Goal: Use online tool/utility: Utilize a website feature to perform a specific function

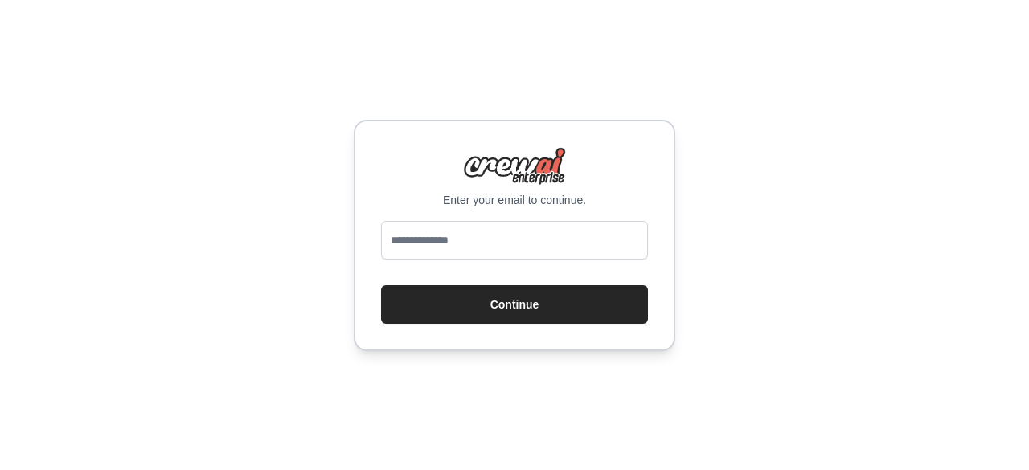
click at [417, 238] on input "email" at bounding box center [514, 240] width 267 height 39
type input "**********"
click at [381, 285] on button "Continue" at bounding box center [514, 304] width 267 height 39
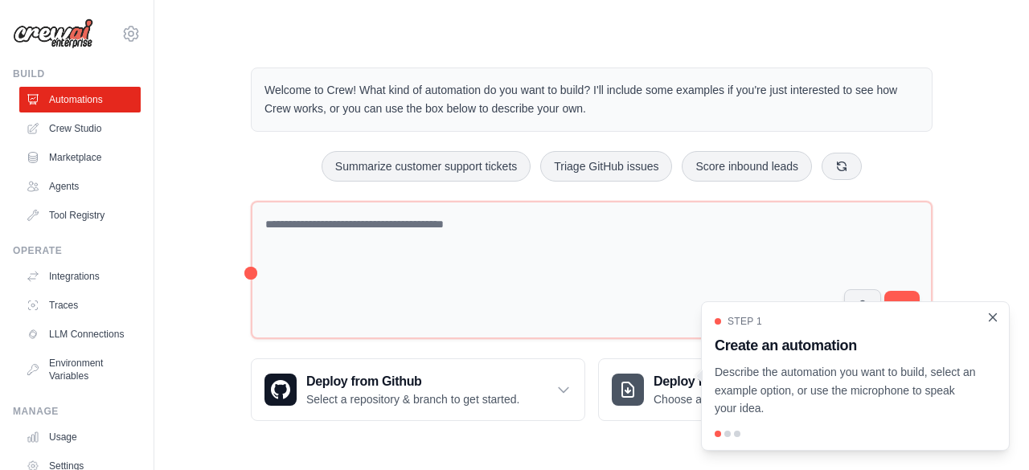
click at [994, 316] on icon "Close walkthrough" at bounding box center [992, 316] width 7 height 7
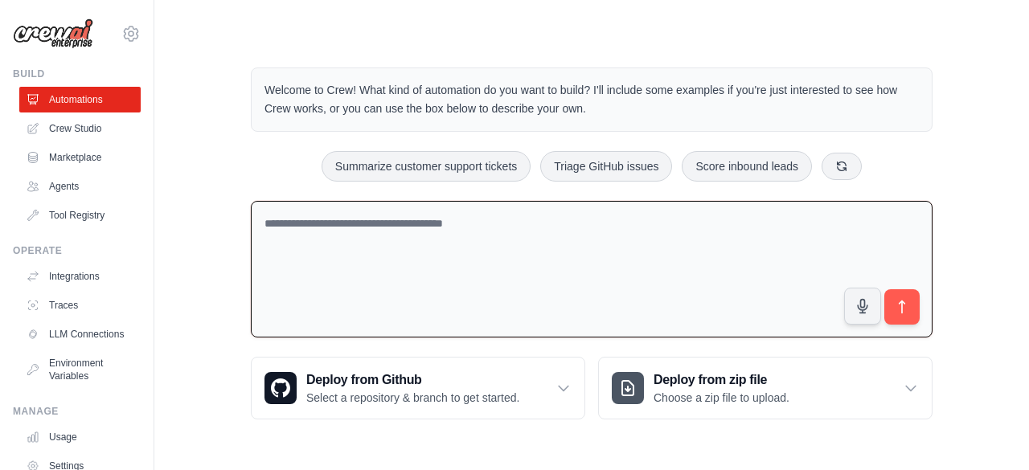
click at [291, 234] on textarea at bounding box center [592, 269] width 682 height 137
click at [76, 150] on link "Marketplace" at bounding box center [81, 158] width 121 height 26
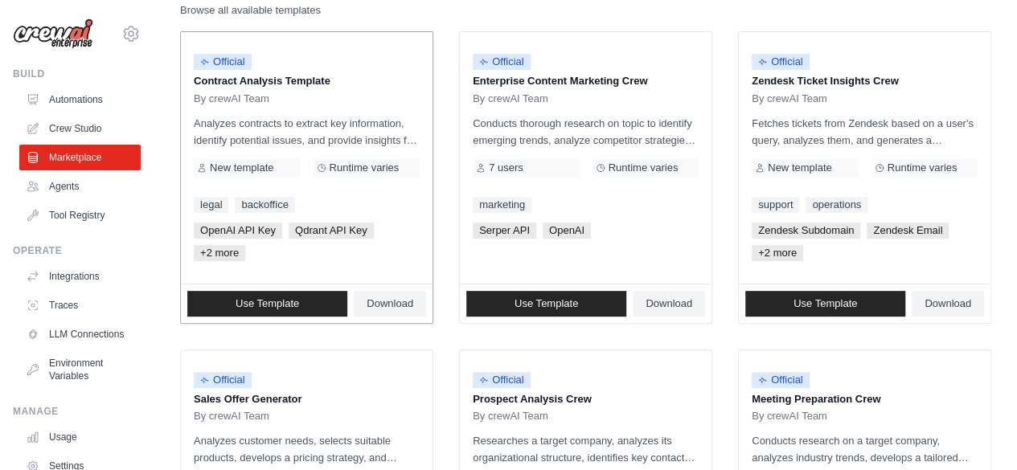
scroll to position [187, 0]
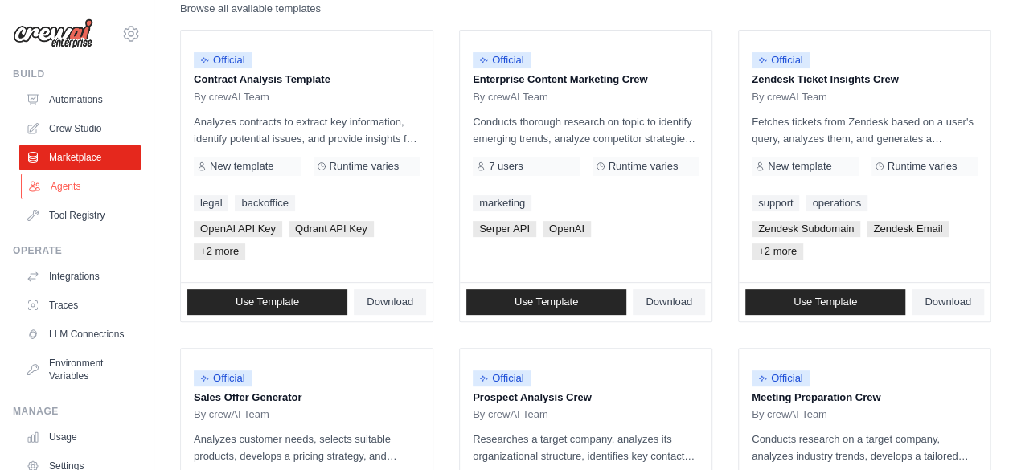
click at [59, 187] on link "Agents" at bounding box center [81, 187] width 121 height 26
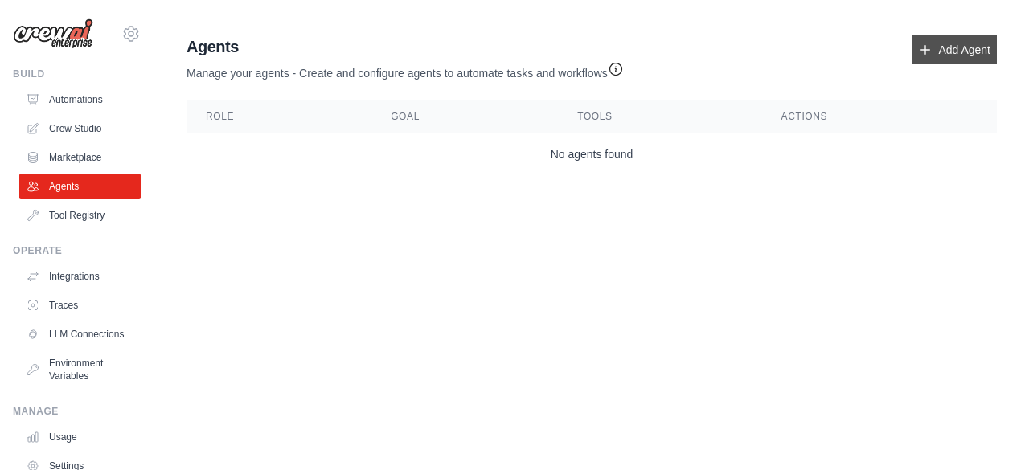
click at [943, 45] on link "Add Agent" at bounding box center [954, 49] width 84 height 29
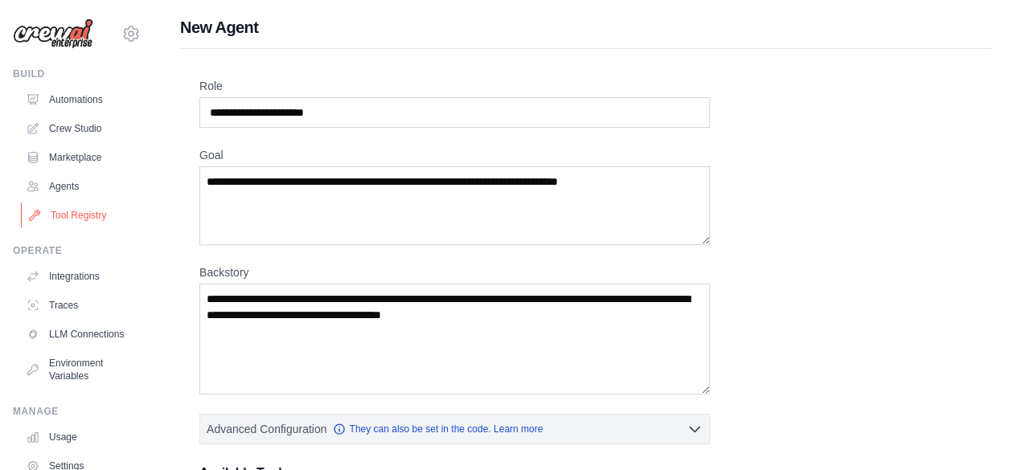
click at [82, 213] on link "Tool Registry" at bounding box center [81, 216] width 121 height 26
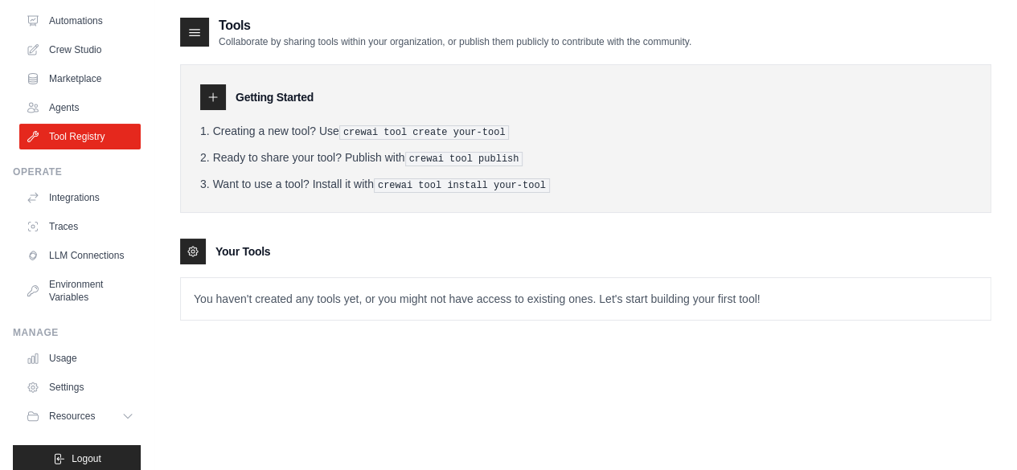
scroll to position [106, 0]
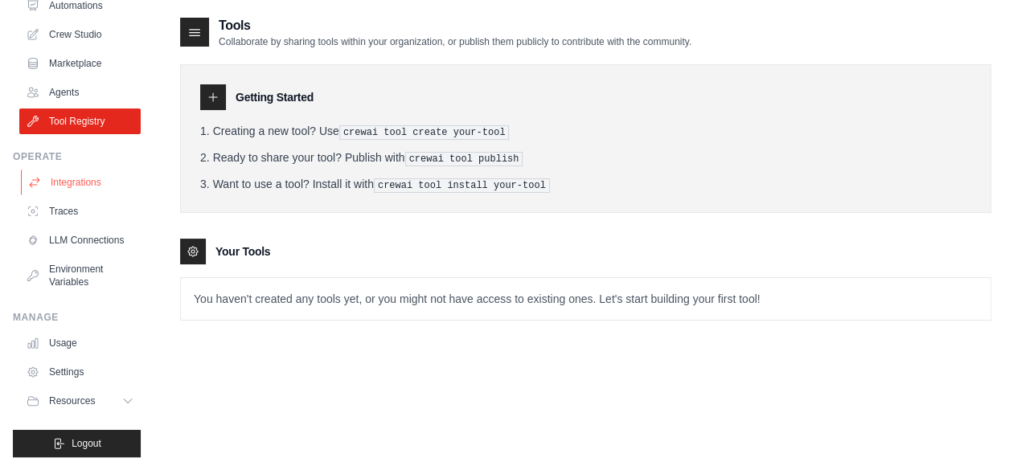
click at [86, 170] on link "Integrations" at bounding box center [81, 183] width 121 height 26
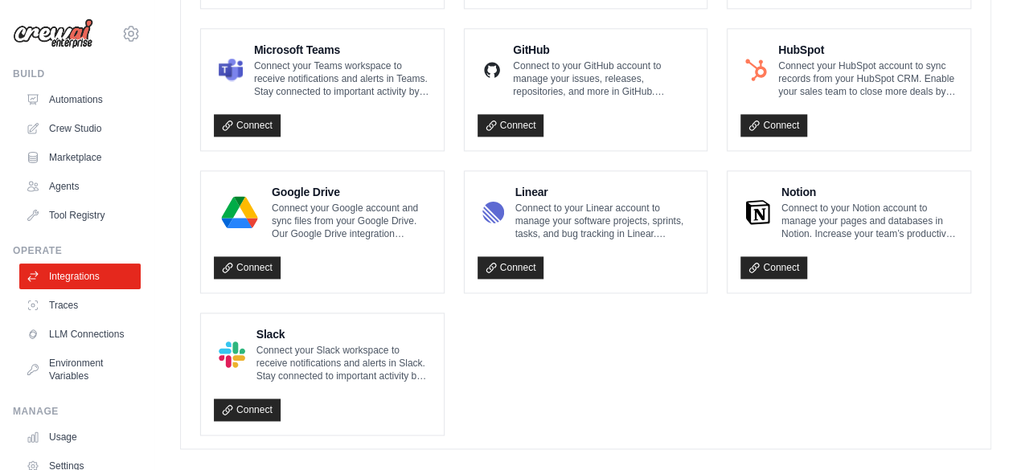
scroll to position [1029, 0]
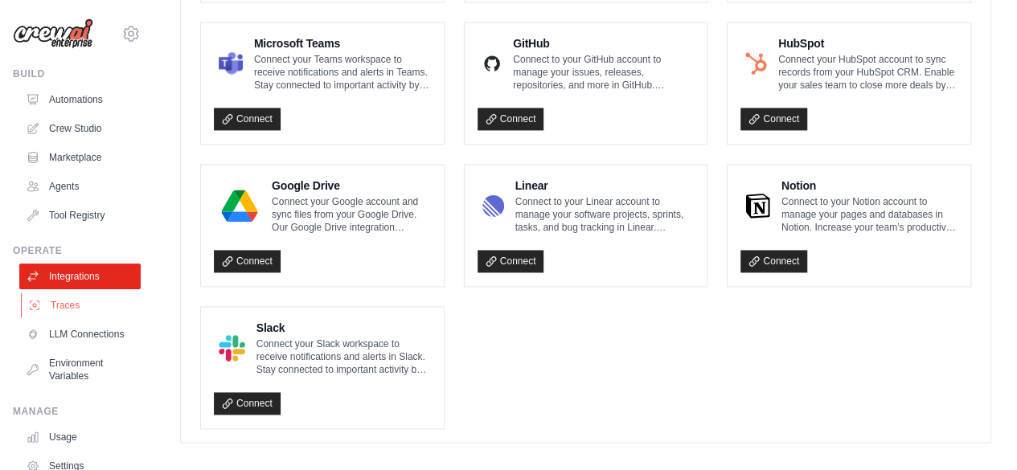
click at [70, 305] on link "Traces" at bounding box center [81, 306] width 121 height 26
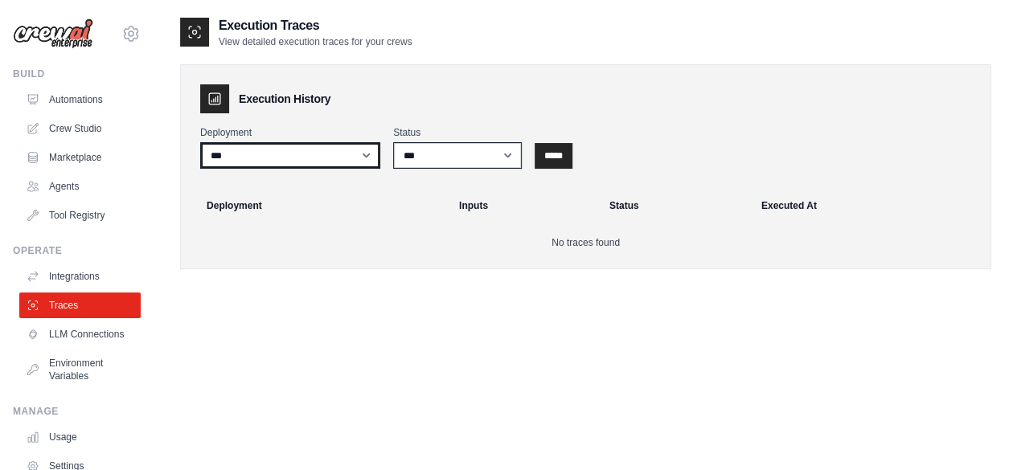
click at [364, 152] on select "***" at bounding box center [290, 155] width 180 height 27
click at [309, 334] on div "Execution Traces View detailed execution traces for your crews Execution Histor…" at bounding box center [585, 251] width 811 height 470
click at [58, 342] on link "LLM Connections" at bounding box center [81, 334] width 121 height 26
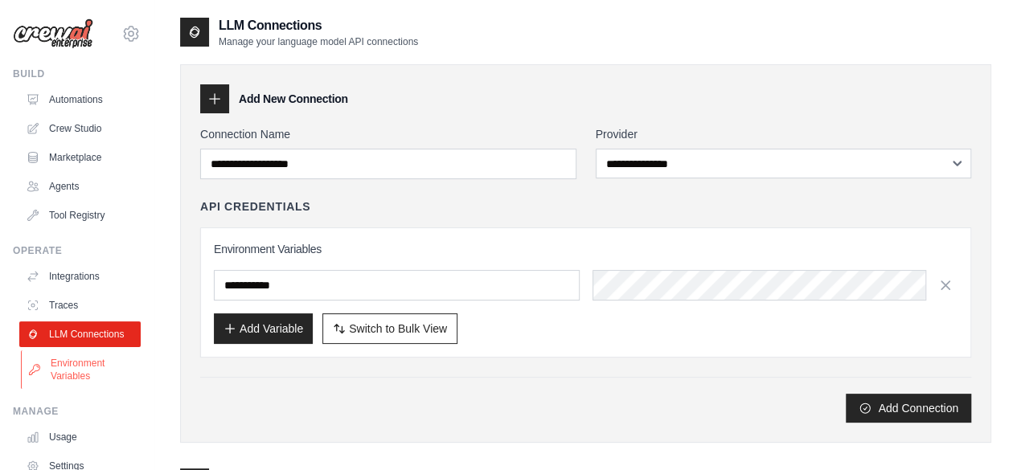
click at [66, 384] on link "Environment Variables" at bounding box center [81, 369] width 121 height 39
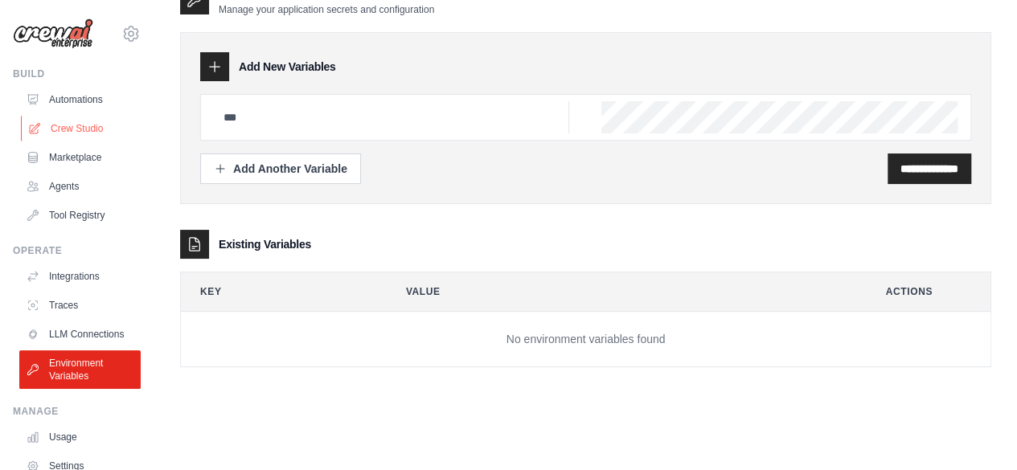
click at [73, 128] on link "Crew Studio" at bounding box center [81, 129] width 121 height 26
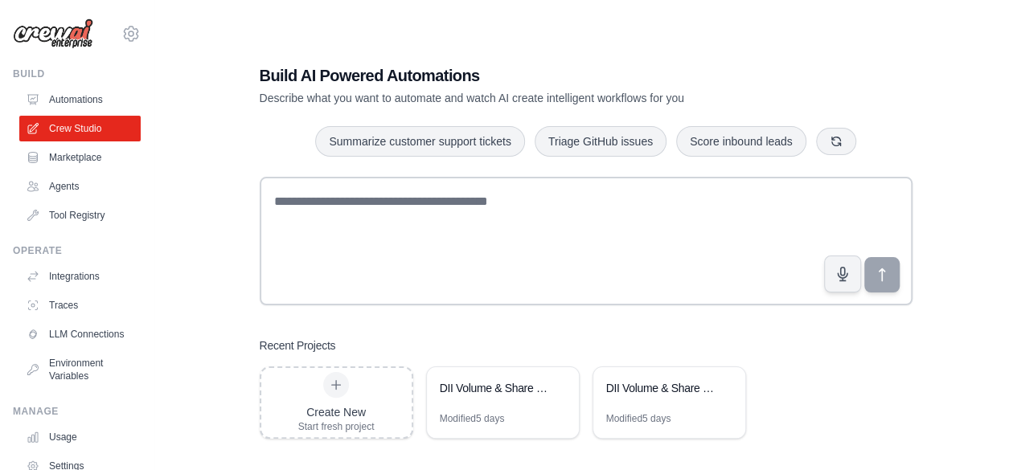
scroll to position [32, 0]
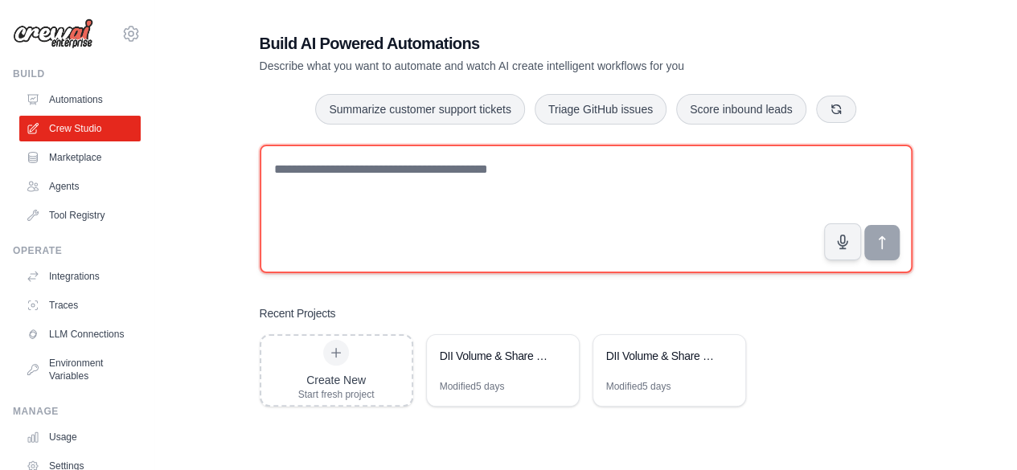
click at [361, 178] on textarea at bounding box center [586, 209] width 653 height 129
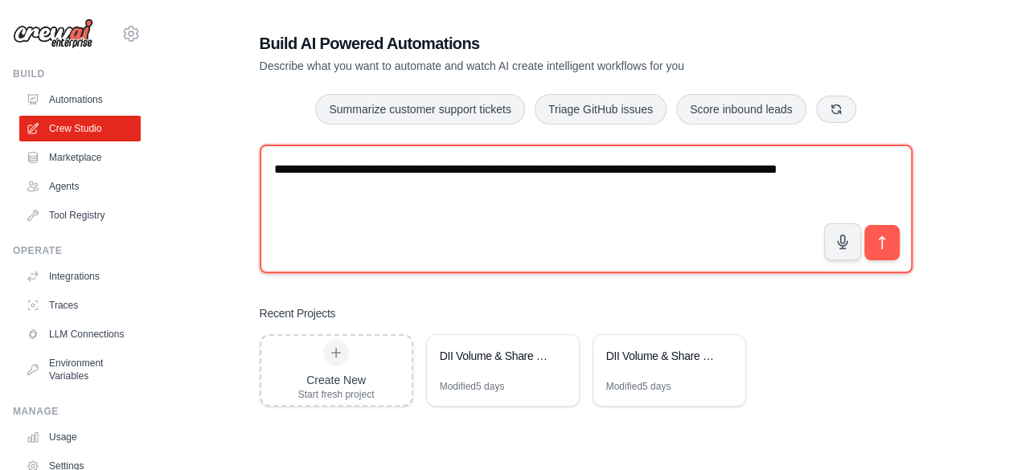
click at [541, 172] on textarea "**********" at bounding box center [586, 209] width 653 height 129
click at [739, 171] on textarea "**********" at bounding box center [586, 209] width 653 height 129
click at [375, 195] on textarea "**********" at bounding box center [586, 209] width 653 height 129
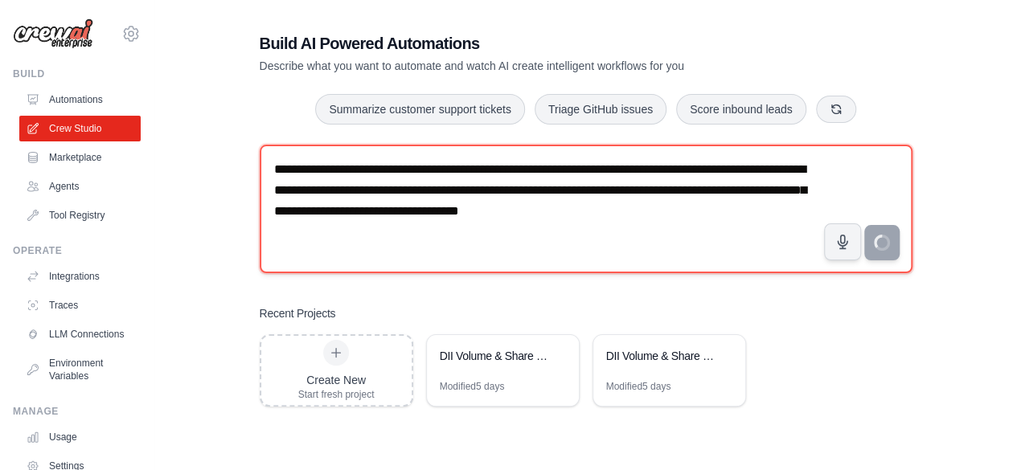
type textarea "**********"
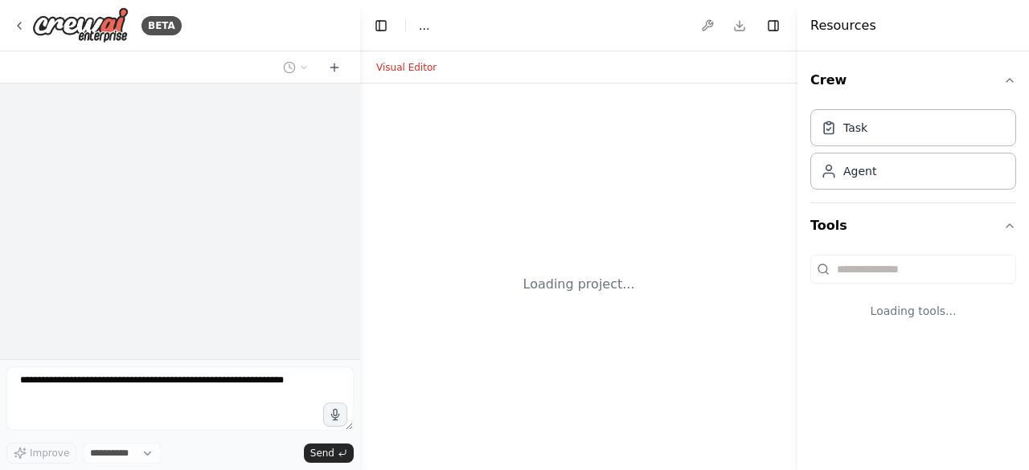
select select "****"
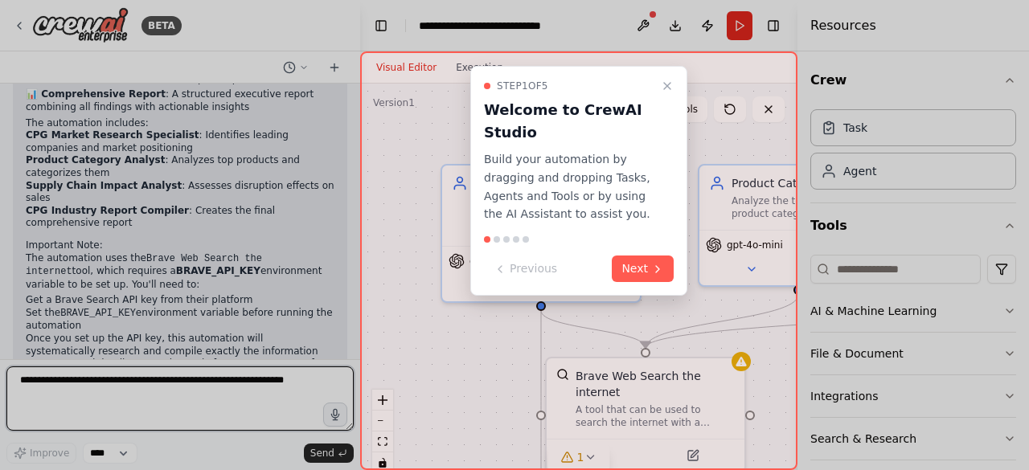
scroll to position [1353, 0]
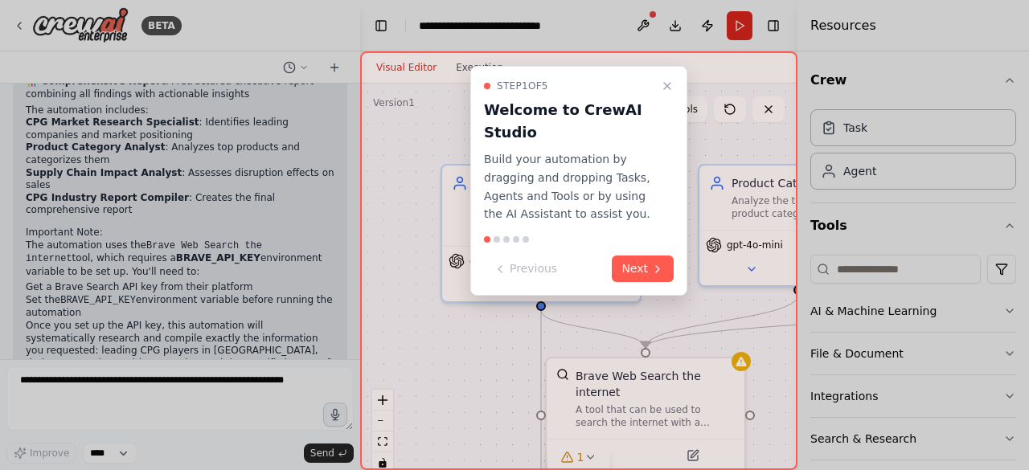
click at [380, 420] on div "Step 1 of 5 Welcome to CrewAI Studio Build your automation by dragging and drop…" at bounding box center [578, 260] width 437 height 419
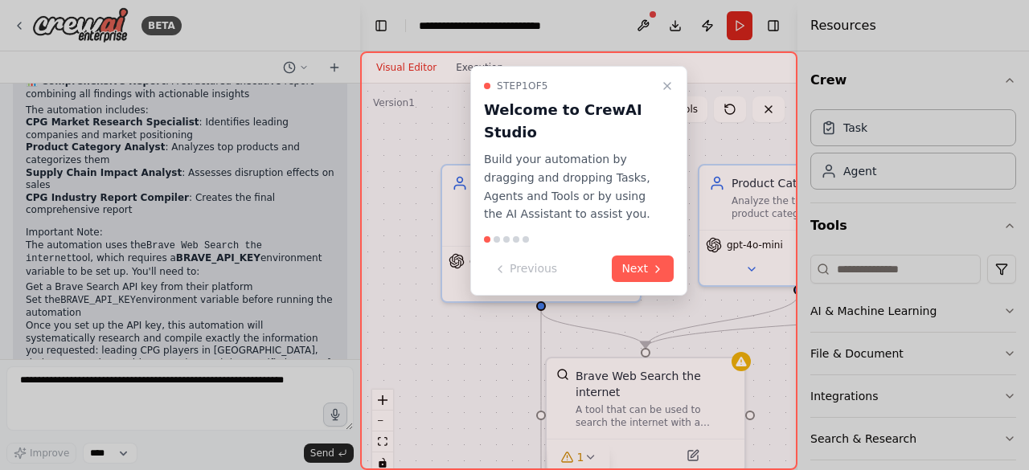
click at [380, 420] on div "Step 1 of 5 Welcome to CrewAI Studio Build your automation by dragging and drop…" at bounding box center [578, 260] width 437 height 419
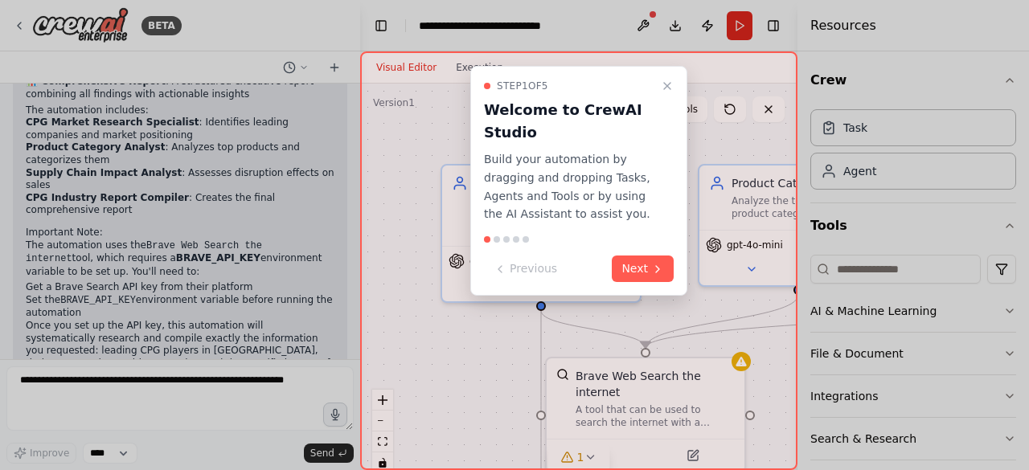
click at [384, 420] on div "Step 1 of 5 Welcome to CrewAI Studio Build your automation by dragging and drop…" at bounding box center [578, 260] width 437 height 419
click at [667, 83] on icon "Close walkthrough" at bounding box center [667, 86] width 13 height 13
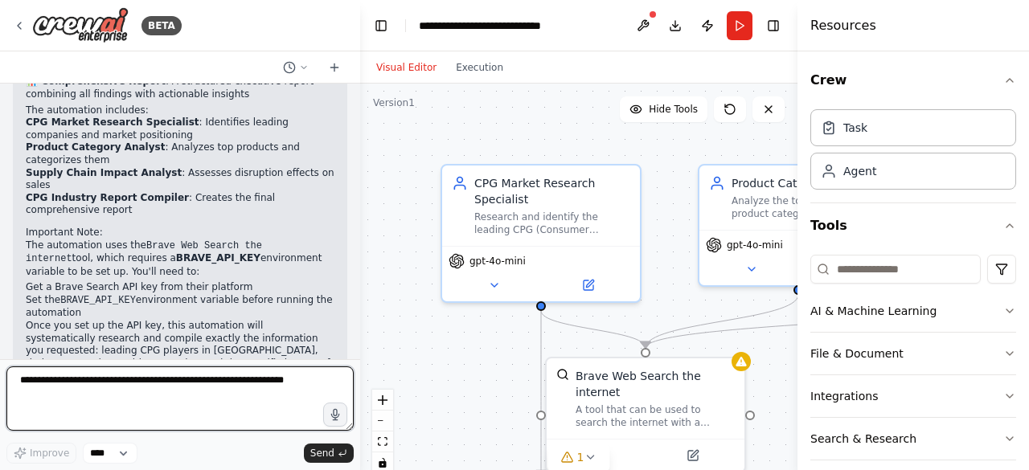
click at [301, 379] on textarea at bounding box center [179, 398] width 347 height 64
type textarea "**********"
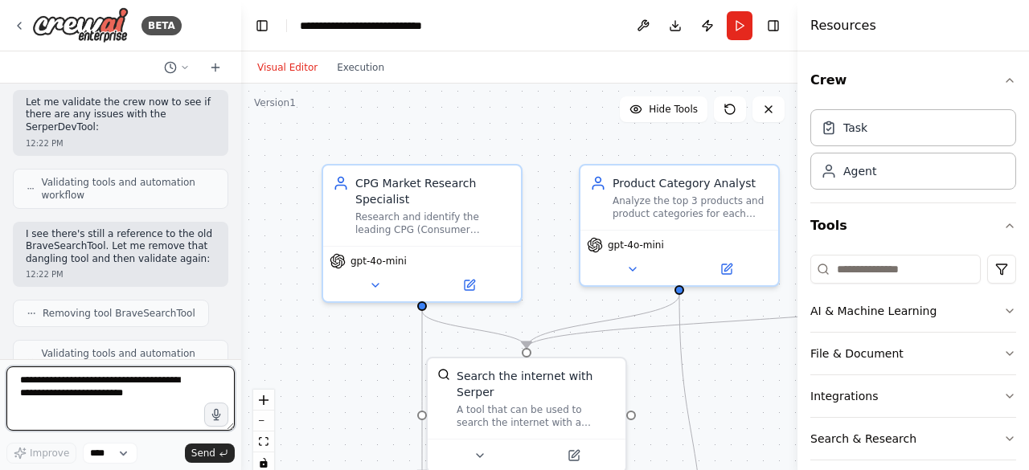
scroll to position [3019, 0]
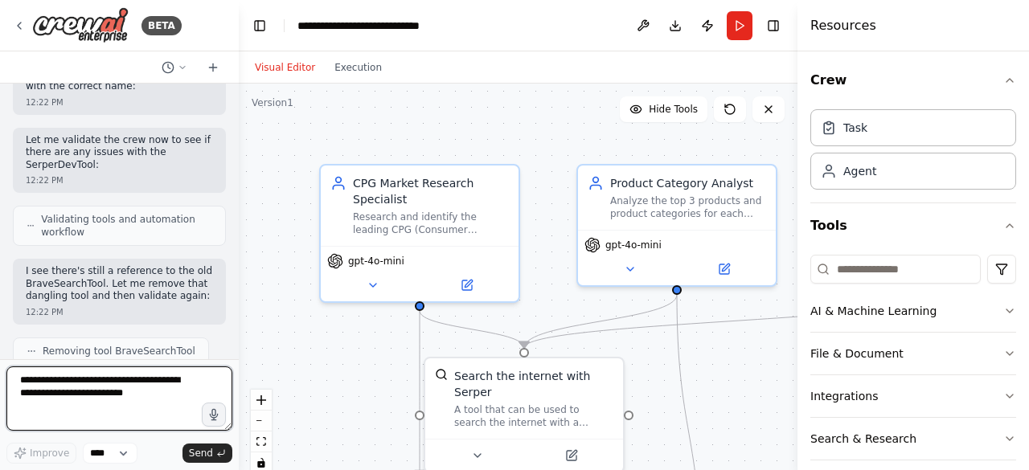
drag, startPoint x: 357, startPoint y: 184, endPoint x: 239, endPoint y: 177, distance: 118.4
click at [239, 177] on div "BETA Show the leading CPG industry players in India, along with their top 3 pro…" at bounding box center [514, 235] width 1029 height 470
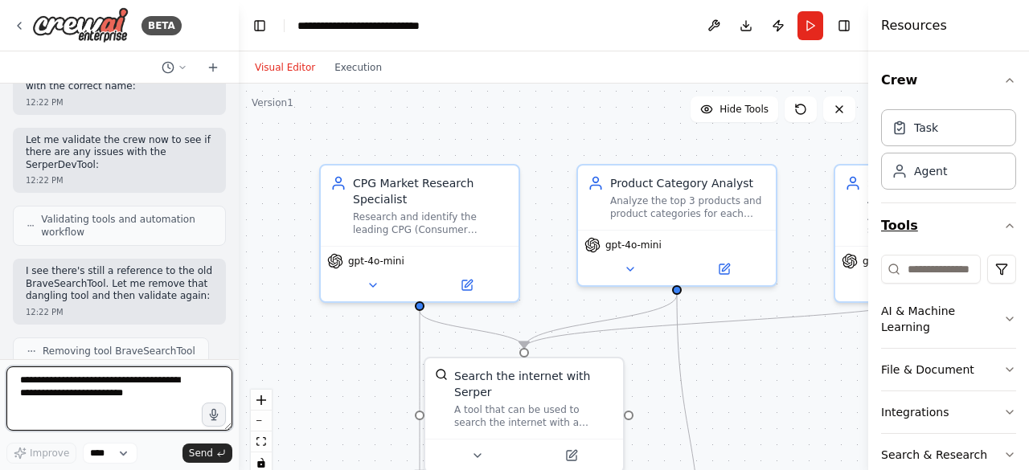
drag, startPoint x: 799, startPoint y: 245, endPoint x: 926, endPoint y: 245, distance: 127.0
click at [926, 245] on div "Resources Crew Task Agent Tools AI & Machine Learning File & Document Integrati…" at bounding box center [948, 235] width 161 height 470
click at [260, 418] on button "zoom out" at bounding box center [261, 421] width 21 height 21
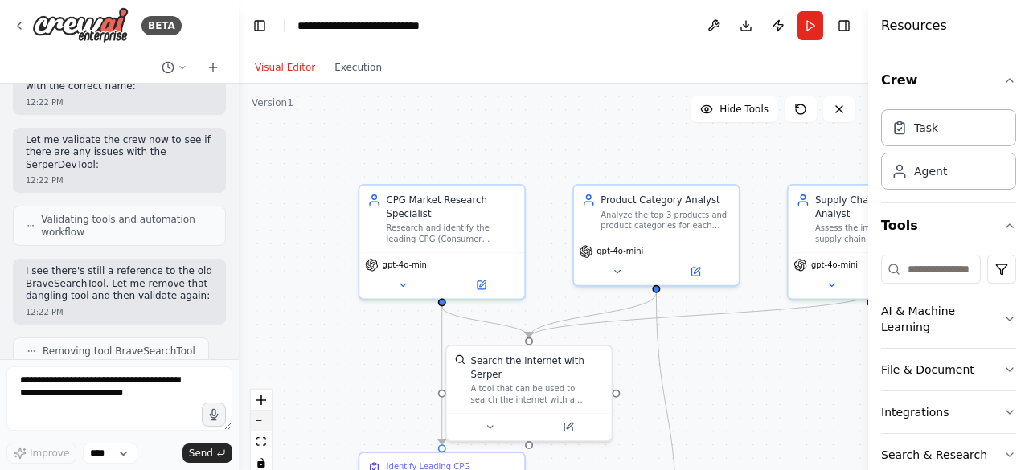
click at [260, 418] on button "zoom out" at bounding box center [261, 421] width 21 height 21
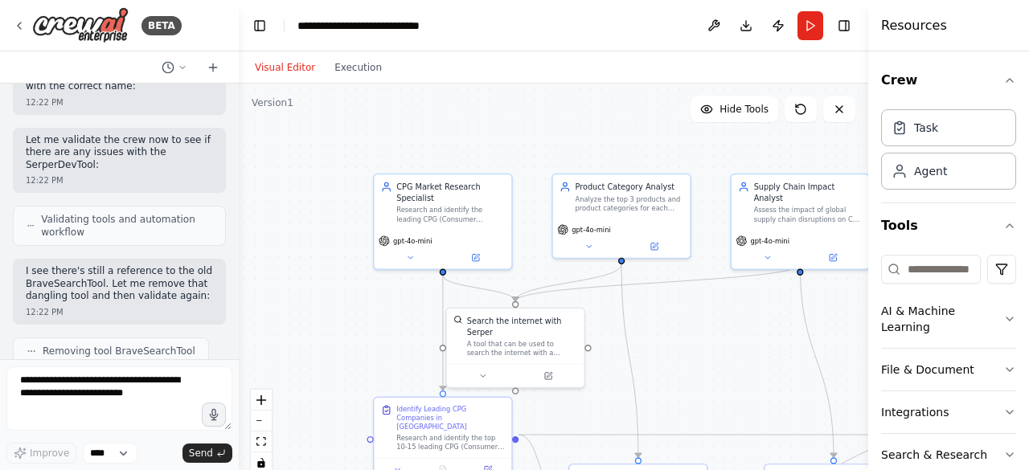
drag, startPoint x: 342, startPoint y: 283, endPoint x: 291, endPoint y: 233, distance: 71.6
click at [291, 233] on div ".deletable-edge-delete-btn { width: 20px; height: 20px; border: 0px solid #ffff…" at bounding box center [553, 285] width 629 height 402
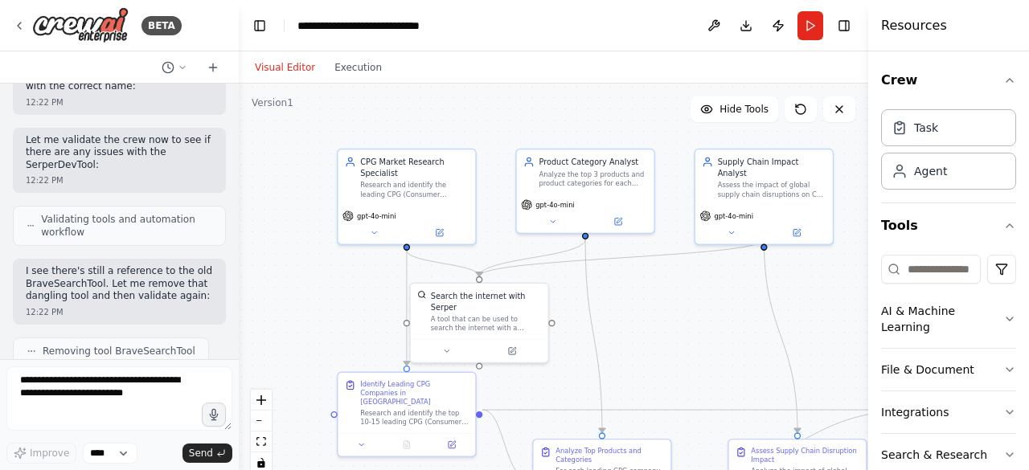
click at [289, 231] on div ".deletable-edge-delete-btn { width: 20px; height: 20px; border: 0px solid #ffff…" at bounding box center [553, 285] width 629 height 402
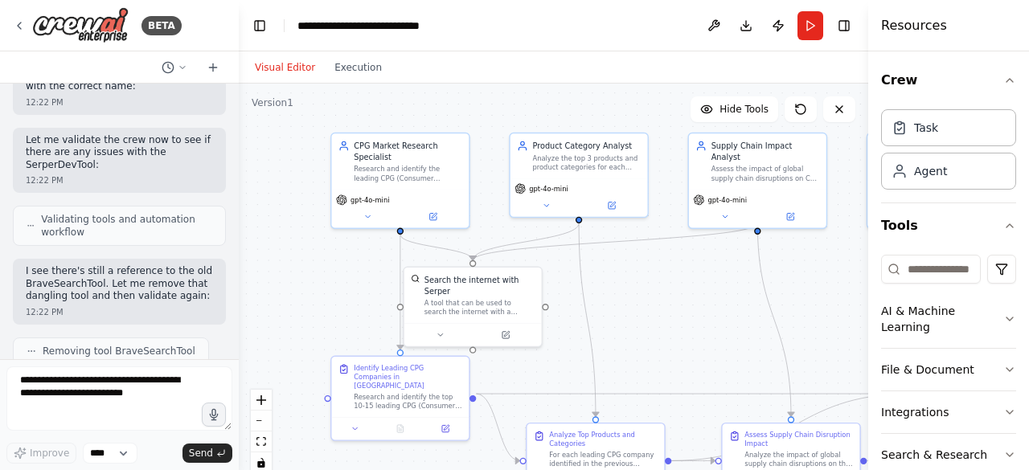
drag, startPoint x: 316, startPoint y: 299, endPoint x: 309, endPoint y: 280, distance: 19.8
click at [309, 280] on div ".deletable-edge-delete-btn { width: 20px; height: 20px; border: 0px solid #ffff…" at bounding box center [553, 285] width 629 height 402
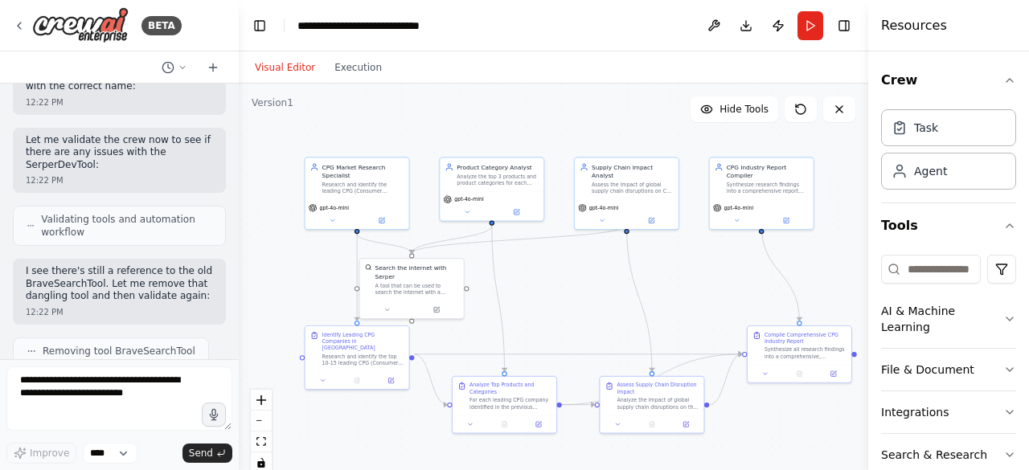
drag, startPoint x: 375, startPoint y: 306, endPoint x: 266, endPoint y: 289, distance: 109.8
click at [266, 289] on div ".deletable-edge-delete-btn { width: 20px; height: 20px; border: 0px solid #ffff…" at bounding box center [553, 285] width 629 height 402
click at [896, 81] on button "Crew" at bounding box center [948, 80] width 135 height 45
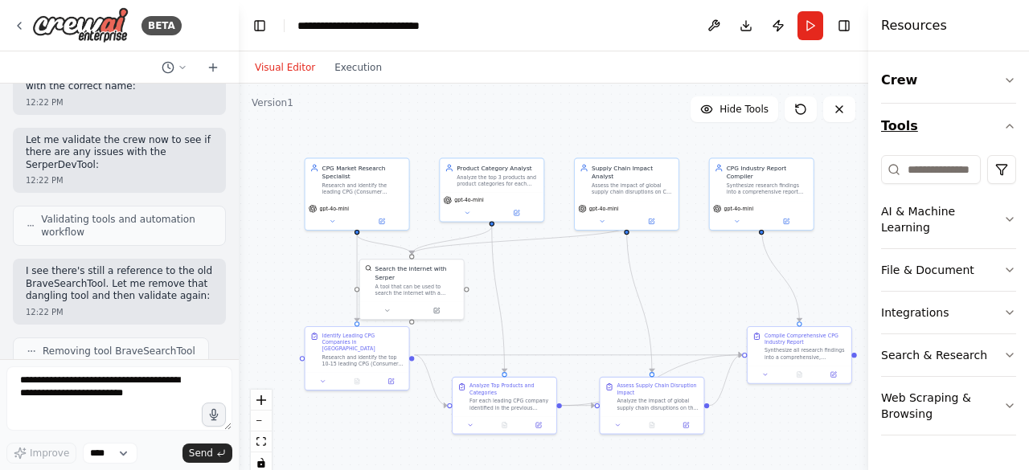
click at [902, 126] on button "Tools" at bounding box center [948, 126] width 135 height 45
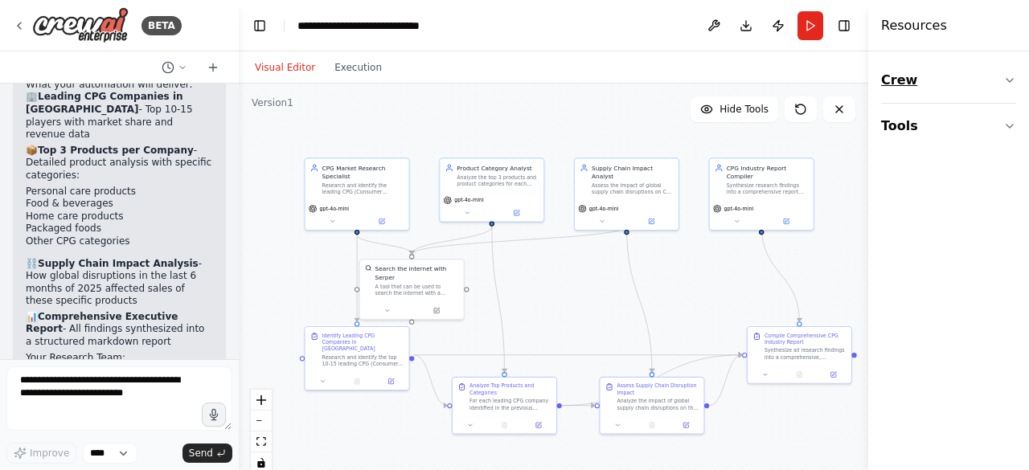
click at [901, 79] on button "Crew" at bounding box center [948, 80] width 135 height 45
click at [923, 131] on div "Task" at bounding box center [926, 127] width 24 height 16
click at [799, 107] on icon at bounding box center [800, 109] width 13 height 13
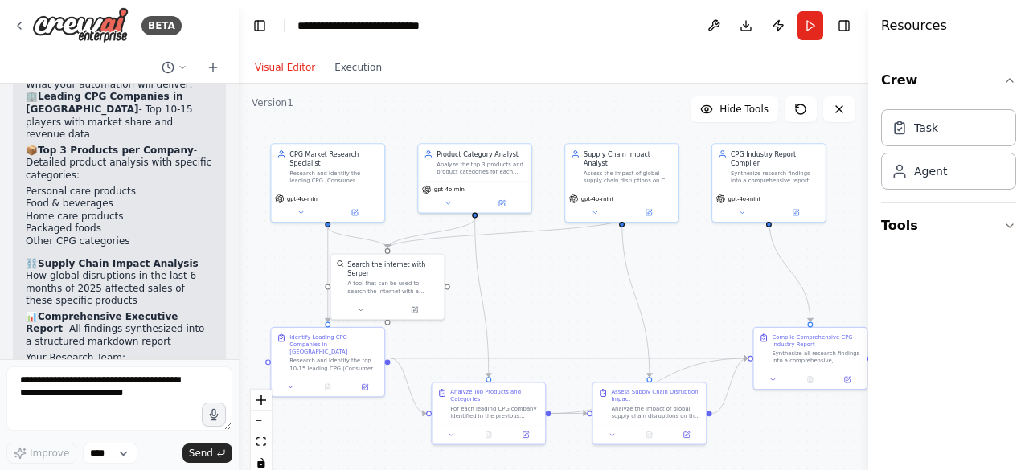
drag, startPoint x: 325, startPoint y: 280, endPoint x: 288, endPoint y: 275, distance: 37.4
click at [288, 275] on div ".deletable-edge-delete-btn { width: 20px; height: 20px; border: 0px solid #ffff…" at bounding box center [553, 285] width 629 height 402
click at [1007, 221] on icon "button" at bounding box center [1009, 225] width 13 height 13
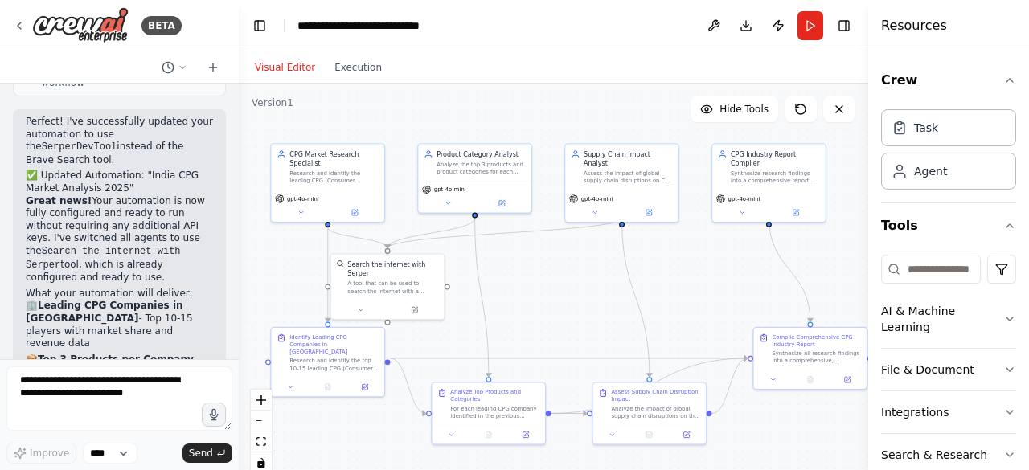
scroll to position [3355, 0]
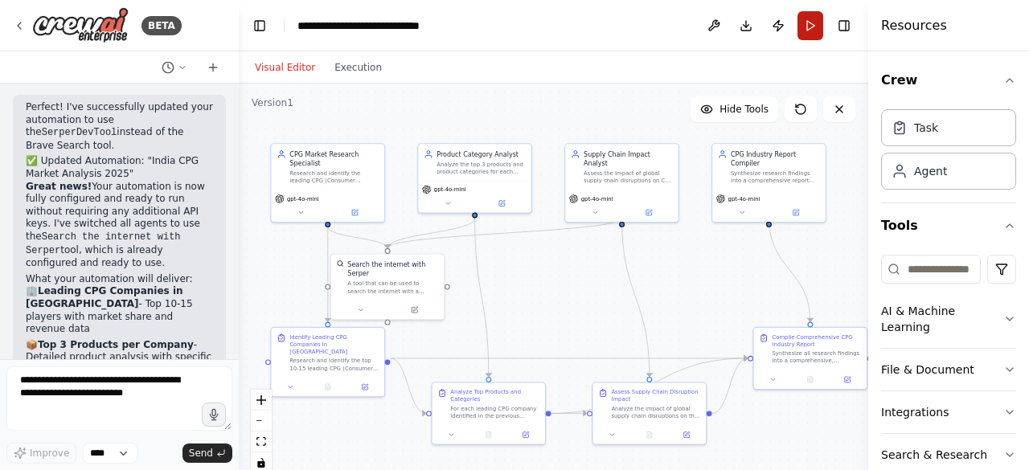
click at [809, 27] on button "Run" at bounding box center [810, 25] width 26 height 29
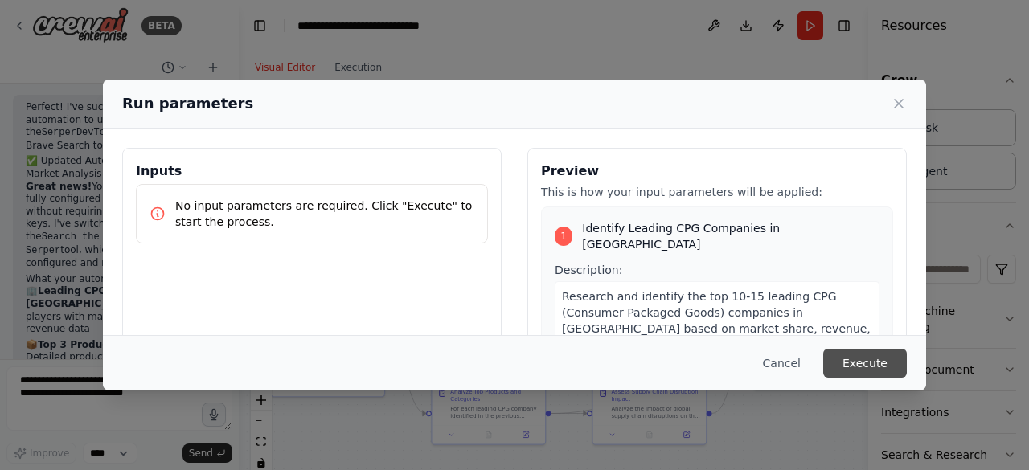
click at [874, 359] on button "Execute" at bounding box center [865, 363] width 84 height 29
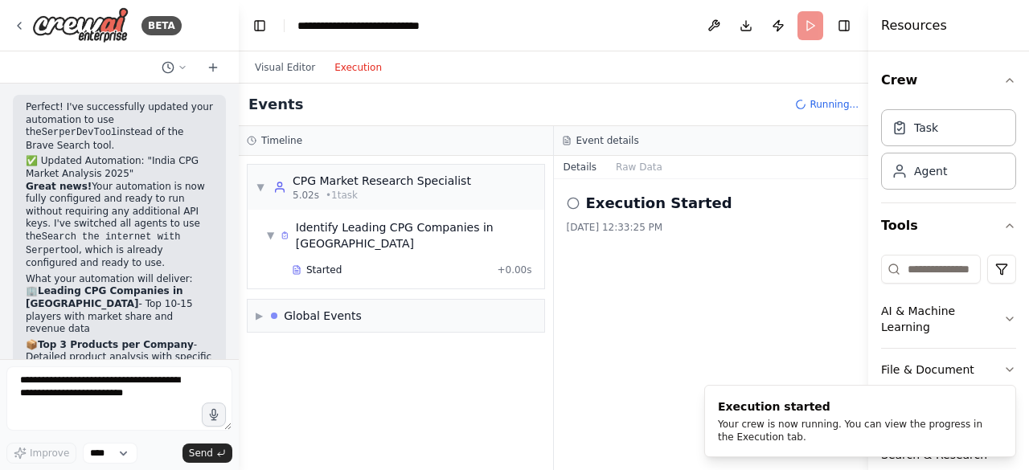
click at [344, 67] on button "Execution" at bounding box center [358, 67] width 67 height 19
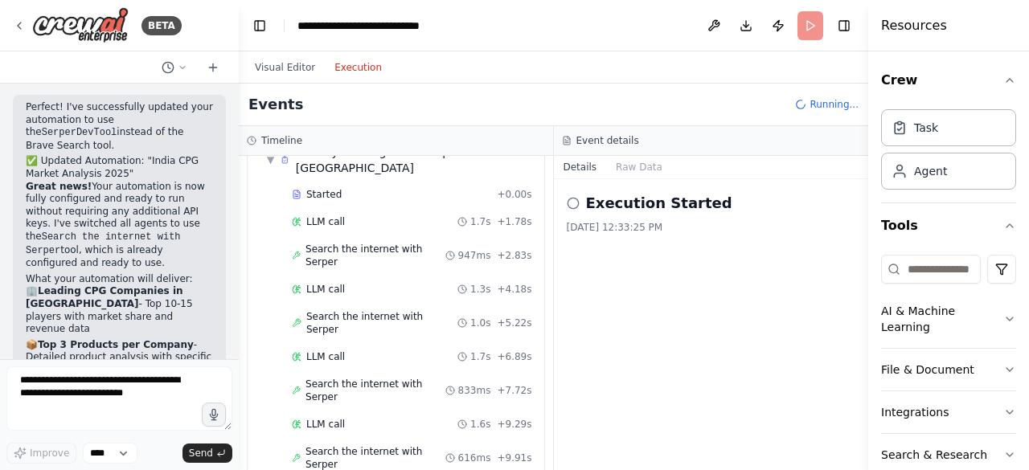
scroll to position [103, 0]
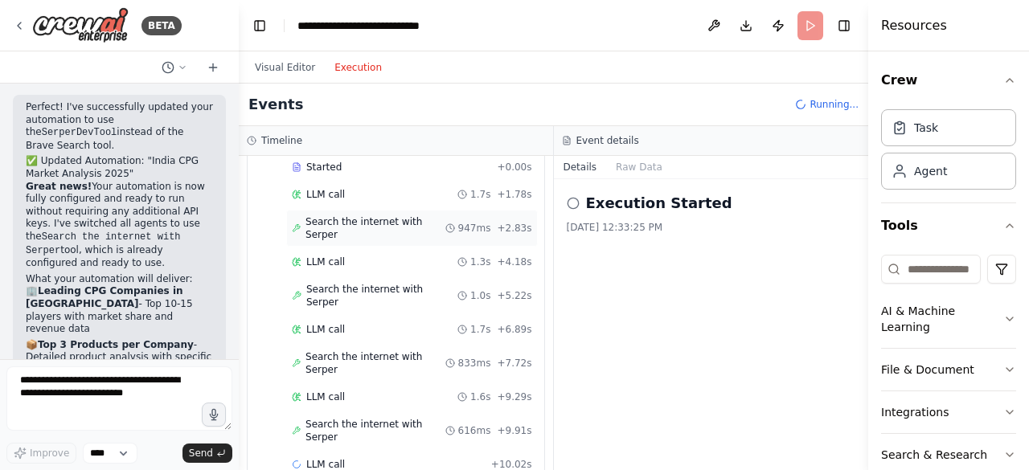
click at [326, 215] on span "Search the internet with Serper" at bounding box center [375, 228] width 140 height 26
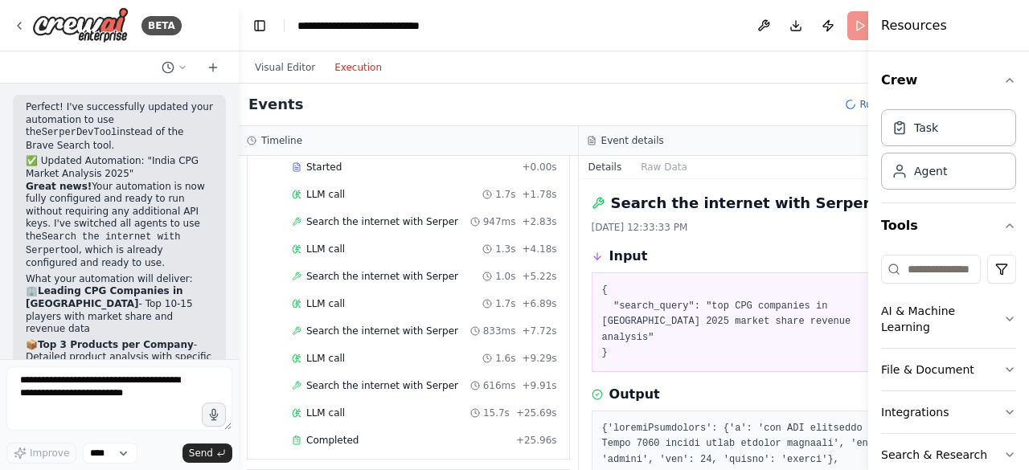
scroll to position [119, 0]
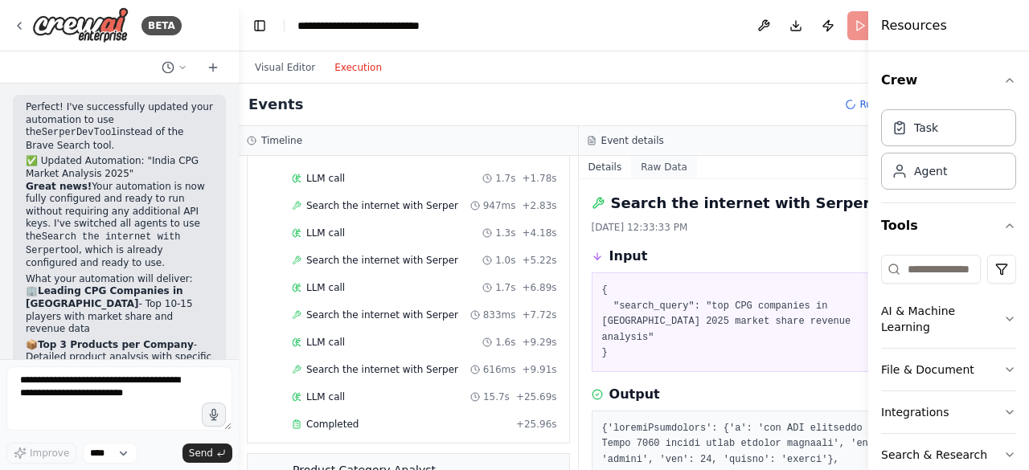
click at [633, 168] on button "Raw Data" at bounding box center [664, 167] width 66 height 23
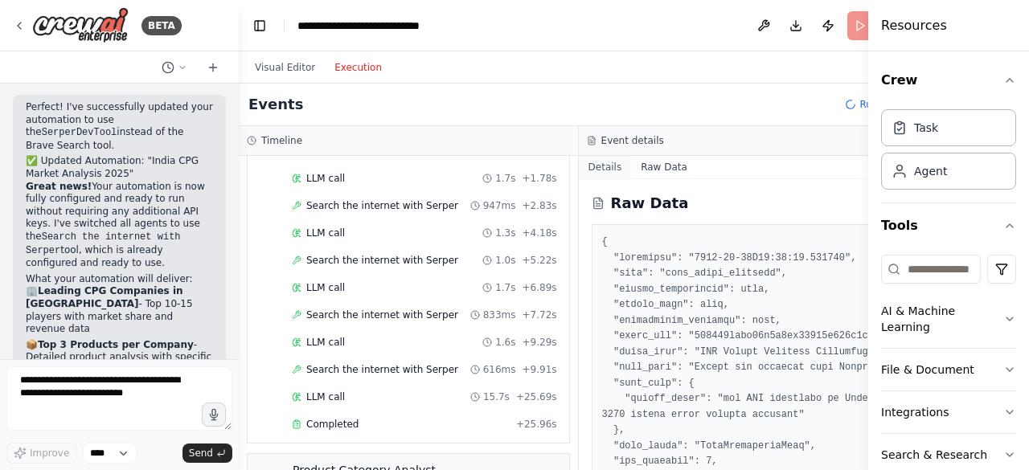
click at [579, 166] on button "Details" at bounding box center [605, 167] width 53 height 23
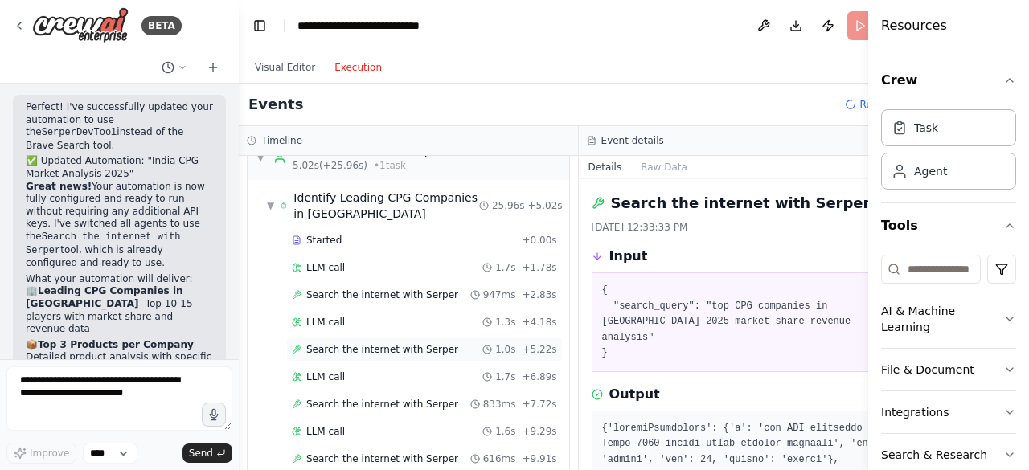
scroll to position [0, 0]
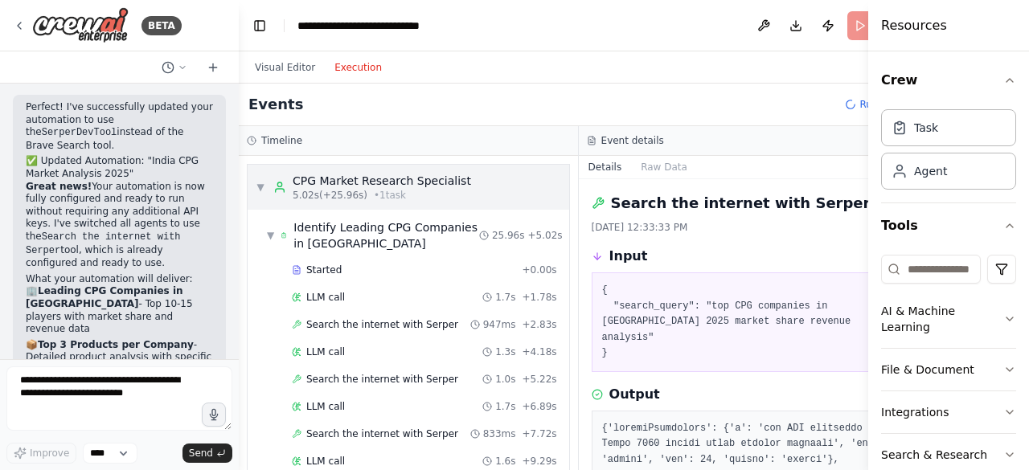
click at [376, 184] on div "CPG Market Research Specialist" at bounding box center [382, 181] width 178 height 16
click at [397, 179] on div "CPG Market Research Specialist" at bounding box center [382, 181] width 178 height 16
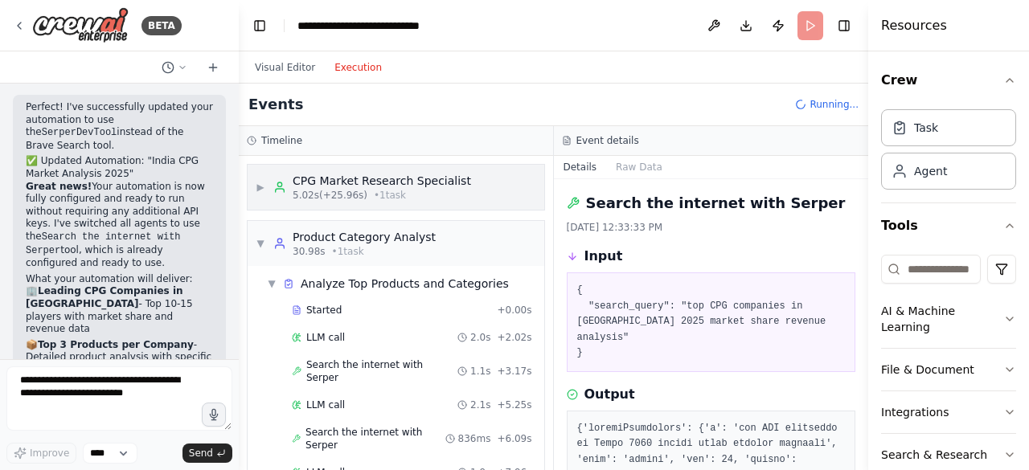
click at [397, 179] on div "CPG Market Research Specialist" at bounding box center [382, 181] width 178 height 16
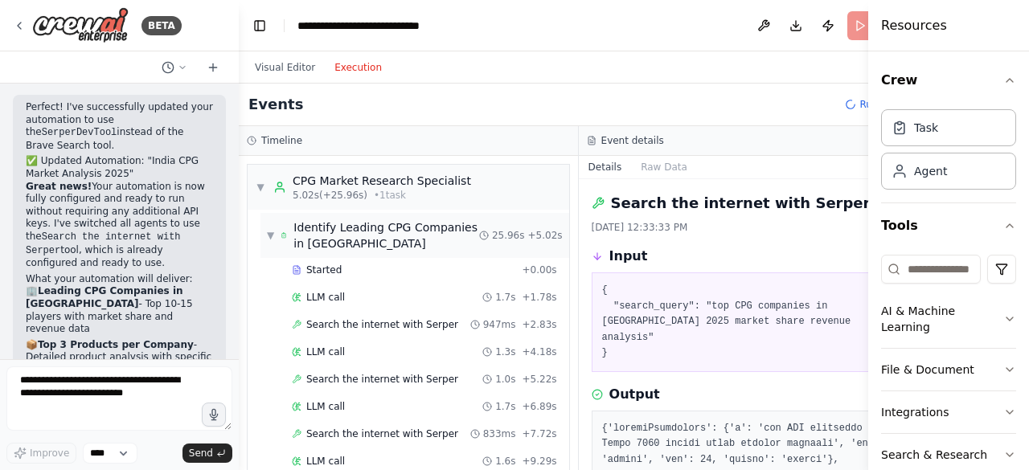
click at [388, 235] on div "Identify Leading CPG Companies in India" at bounding box center [386, 235] width 186 height 32
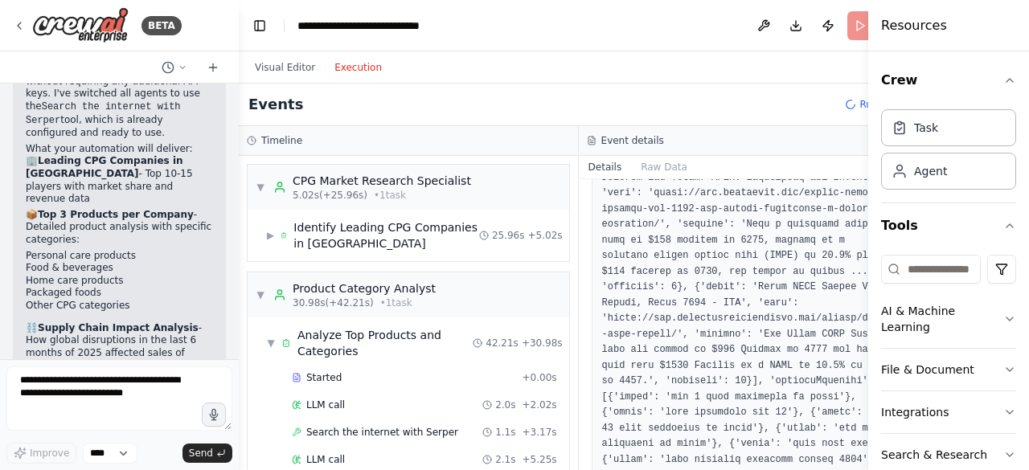
scroll to position [3549, 0]
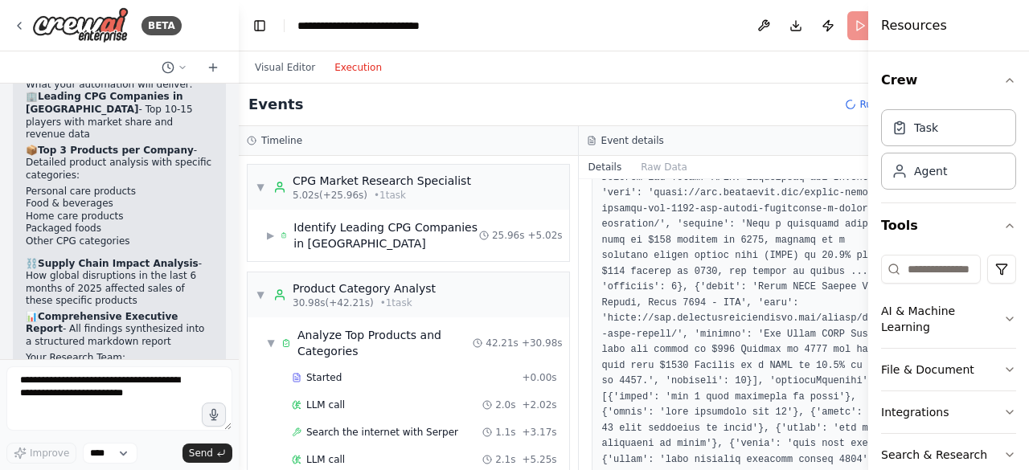
click at [346, 68] on button "Execution" at bounding box center [358, 67] width 67 height 19
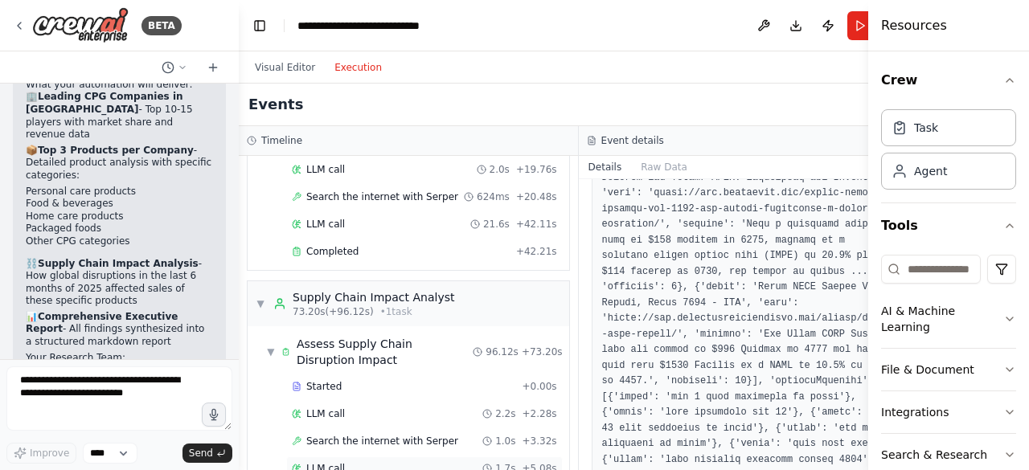
scroll to position [366, 0]
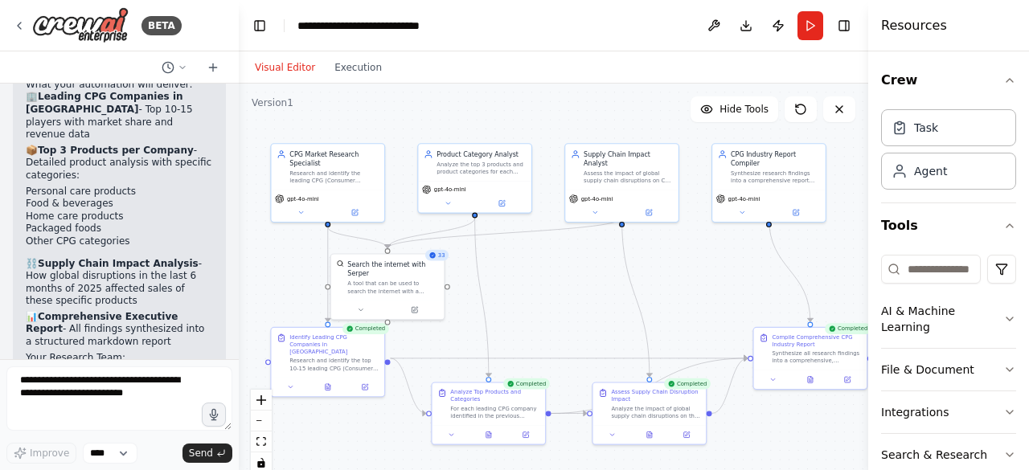
click at [286, 67] on button "Visual Editor" at bounding box center [285, 67] width 80 height 19
click at [809, 378] on button at bounding box center [814, 377] width 39 height 11
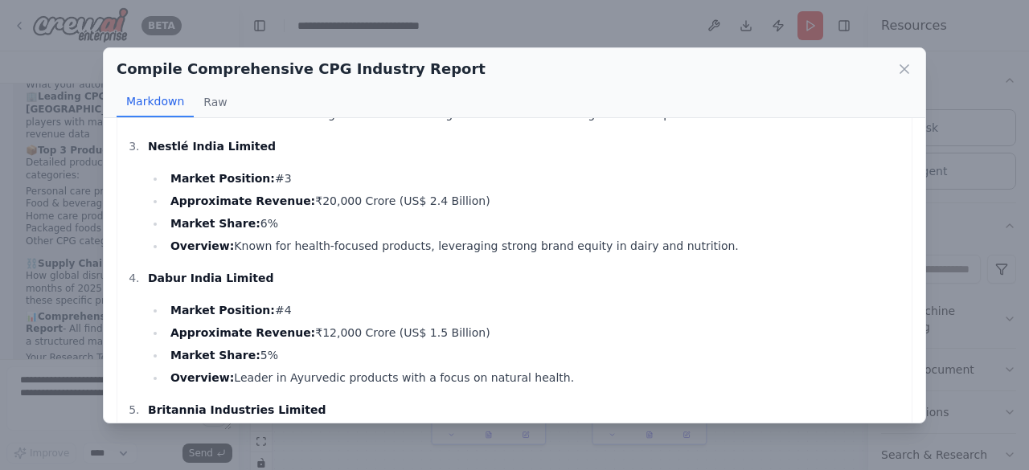
scroll to position [0, 0]
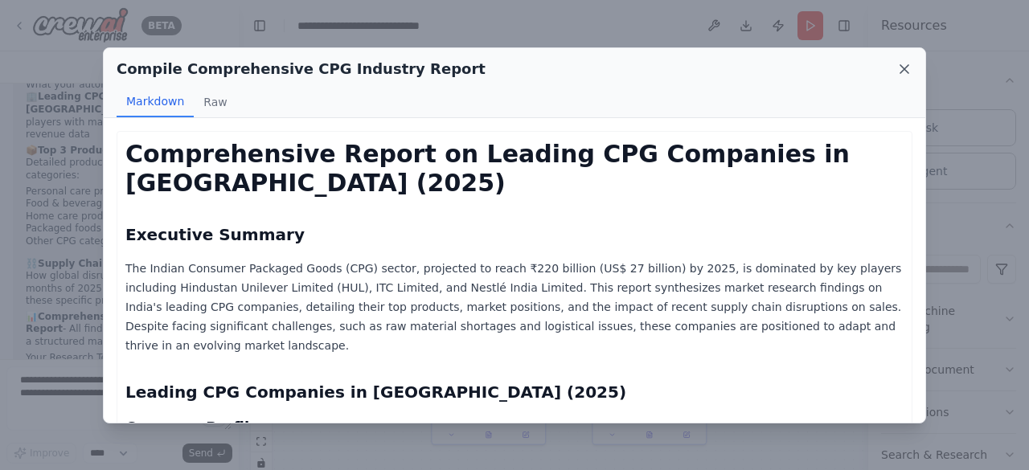
click at [902, 68] on icon at bounding box center [904, 69] width 16 height 16
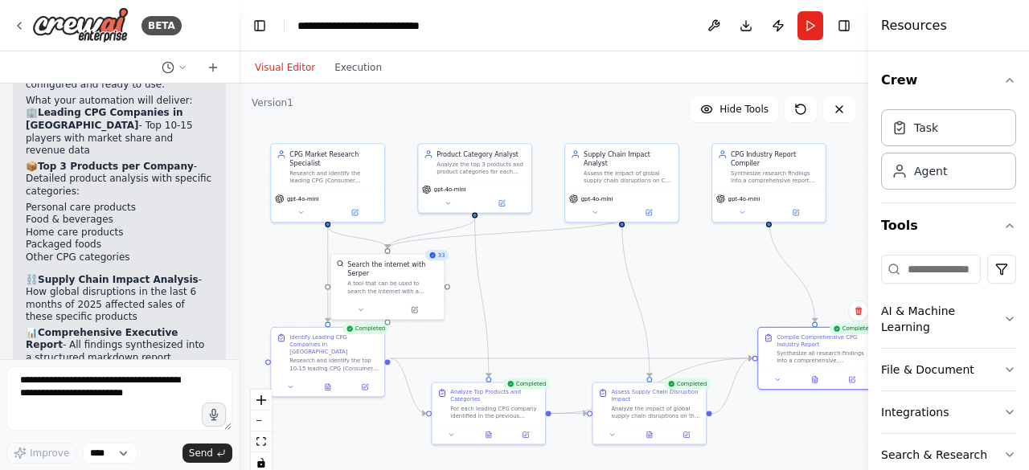
scroll to position [3549, 0]
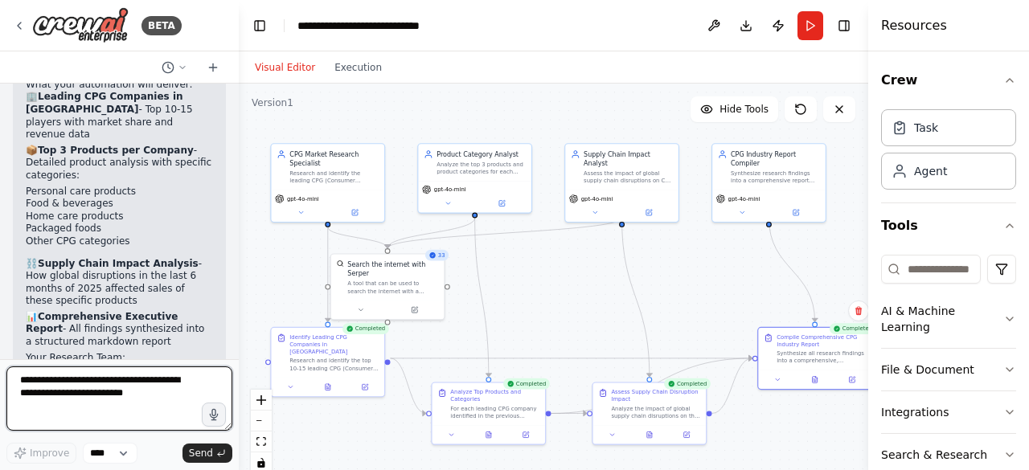
click at [119, 396] on textarea at bounding box center [119, 398] width 226 height 64
type textarea "**********"
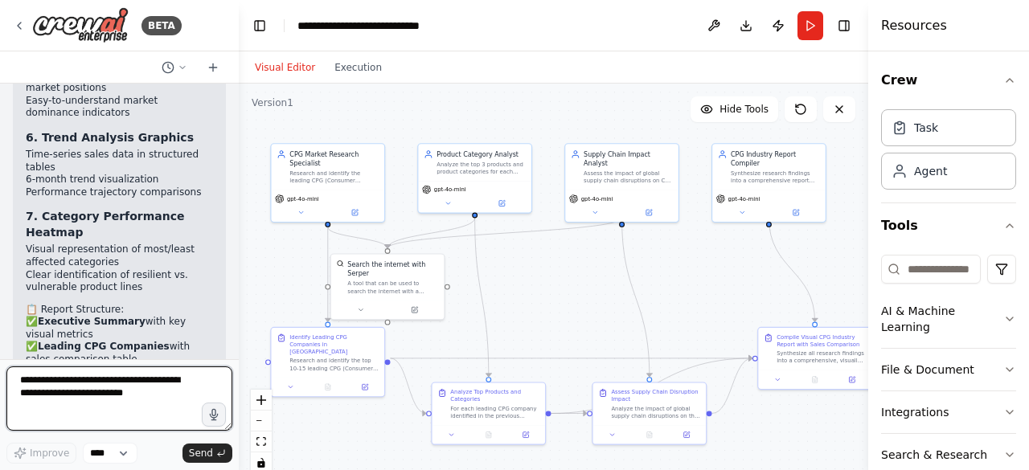
scroll to position [5692, 0]
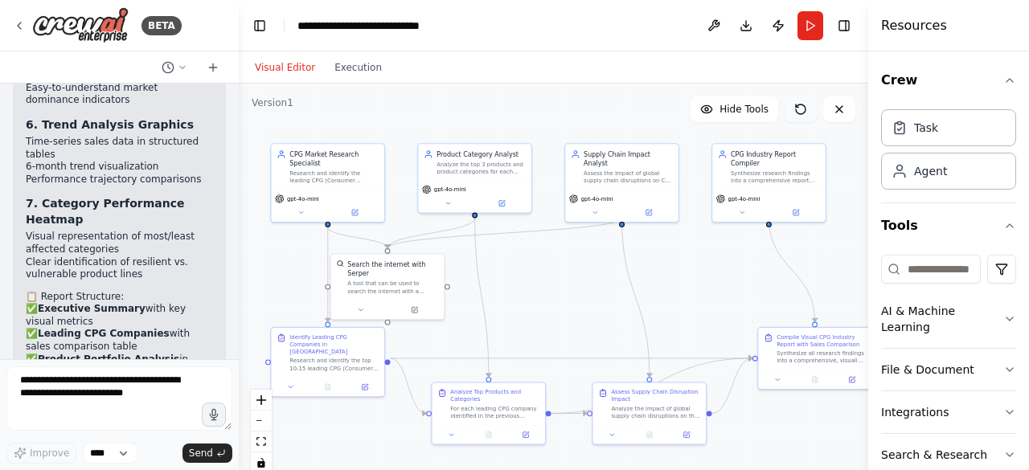
click at [798, 107] on icon at bounding box center [797, 105] width 2 height 2
click at [811, 24] on button "Run" at bounding box center [810, 25] width 26 height 29
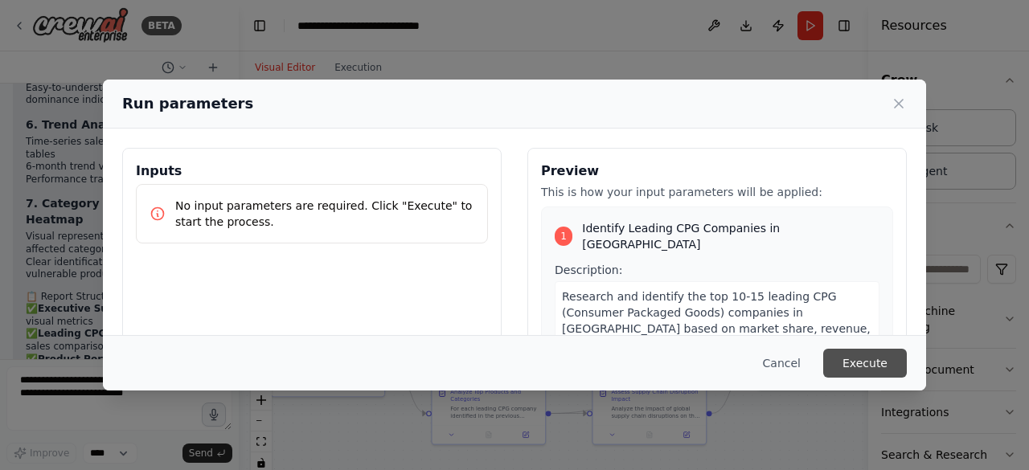
click at [860, 367] on button "Execute" at bounding box center [865, 363] width 84 height 29
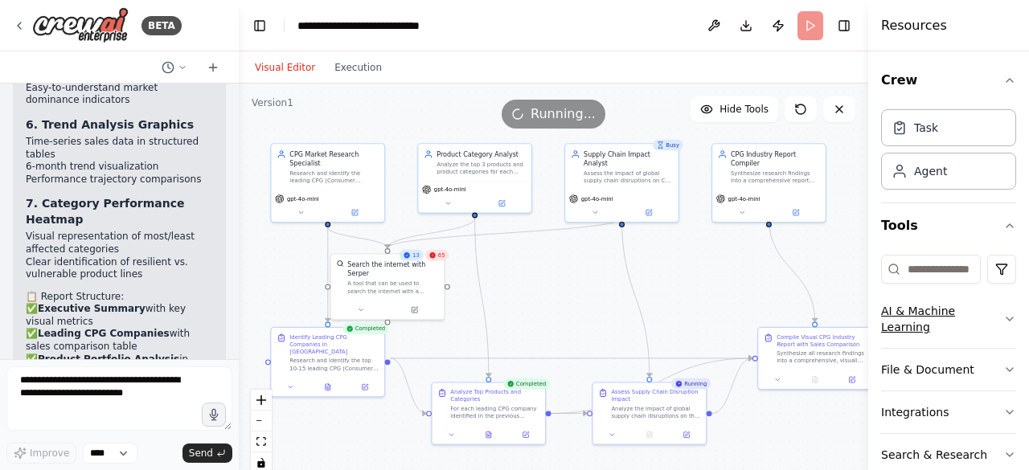
click at [1003, 317] on icon "button" at bounding box center [1009, 319] width 13 height 13
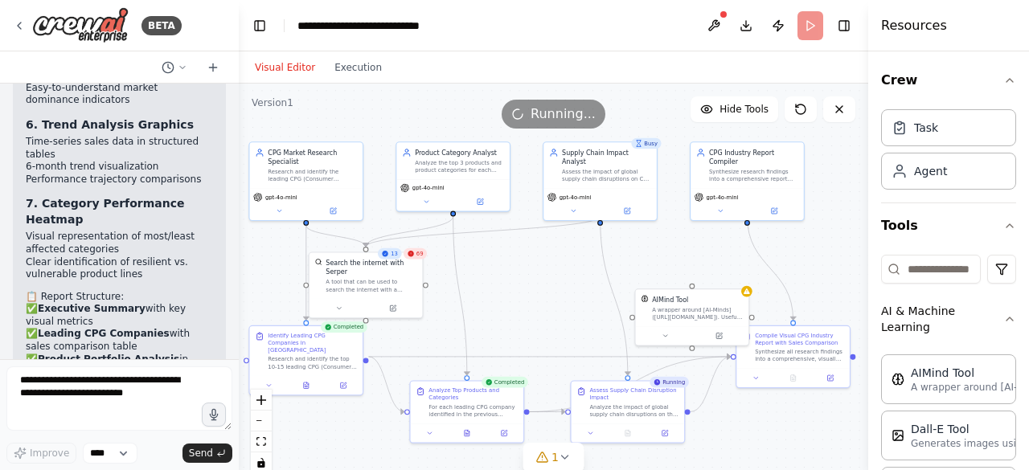
drag, startPoint x: 651, startPoint y: 289, endPoint x: 641, endPoint y: 288, distance: 9.7
click at [641, 288] on div ".deletable-edge-delete-btn { width: 20px; height: 20px; border: 0px solid #ffff…" at bounding box center [553, 285] width 629 height 402
drag, startPoint x: 696, startPoint y: 305, endPoint x: 689, endPoint y: 264, distance: 41.6
click at [689, 264] on div "AIMind Tool A wrapper around [AI-Minds](https://mindsdb.com/minds). Useful for …" at bounding box center [690, 261] width 91 height 26
click at [565, 321] on div ".deletable-edge-delete-btn { width: 20px; height: 20px; border: 0px solid #ffff…" at bounding box center [385, 211] width 360 height 230
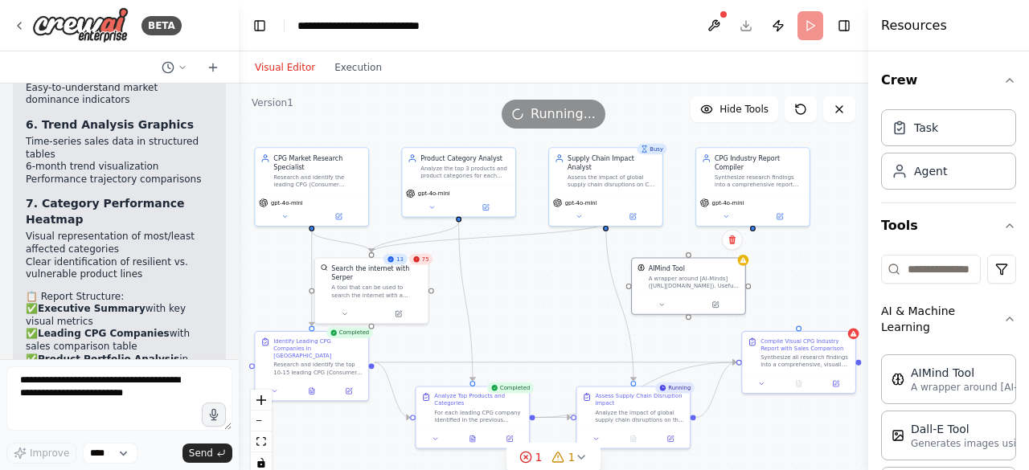
click at [753, 221] on div ".deletable-edge-delete-btn { width: 20px; height: 20px; border: 0px solid #ffff…" at bounding box center [553, 285] width 629 height 402
click at [706, 291] on div "AIMind Tool A wrapper around [AI-Minds](https://mindsdb.com/minds). Useful for …" at bounding box center [688, 274] width 113 height 37
drag, startPoint x: 706, startPoint y: 291, endPoint x: 695, endPoint y: 292, distance: 10.5
click at [695, 292] on div "AIMind Tool A wrapper around [AI-Minds](https://mindsdb.com/minds). Useful for …" at bounding box center [688, 274] width 113 height 37
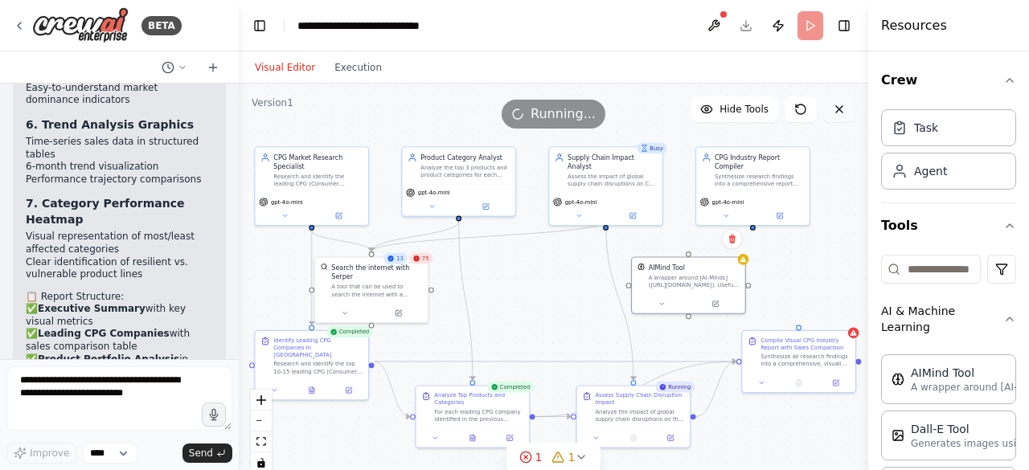
click at [839, 109] on icon at bounding box center [839, 109] width 6 height 6
click at [735, 239] on icon at bounding box center [732, 239] width 6 height 9
click at [699, 250] on div ".deletable-edge-delete-btn { width: 20px; height: 20px; border: 0px solid #ffff…" at bounding box center [553, 285] width 629 height 402
click at [708, 271] on div "AIMind Tool A wrapper around [AI-Minds](https://mindsdb.com/minds). Useful for …" at bounding box center [694, 274] width 91 height 26
click at [733, 240] on icon at bounding box center [732, 239] width 10 height 10
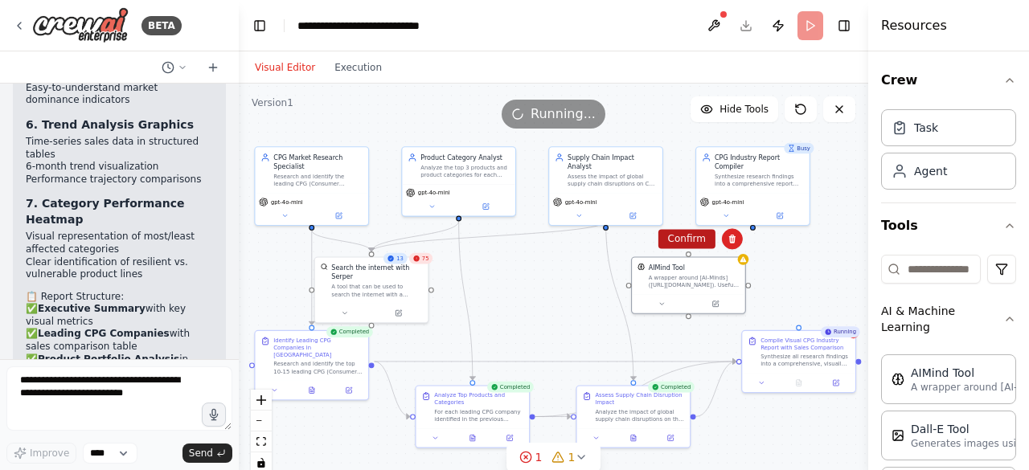
click at [693, 239] on button "Confirm" at bounding box center [686, 238] width 57 height 19
click at [755, 226] on div ".deletable-edge-delete-btn { width: 20px; height: 20px; border: 0px solid #ffff…" at bounding box center [553, 285] width 629 height 402
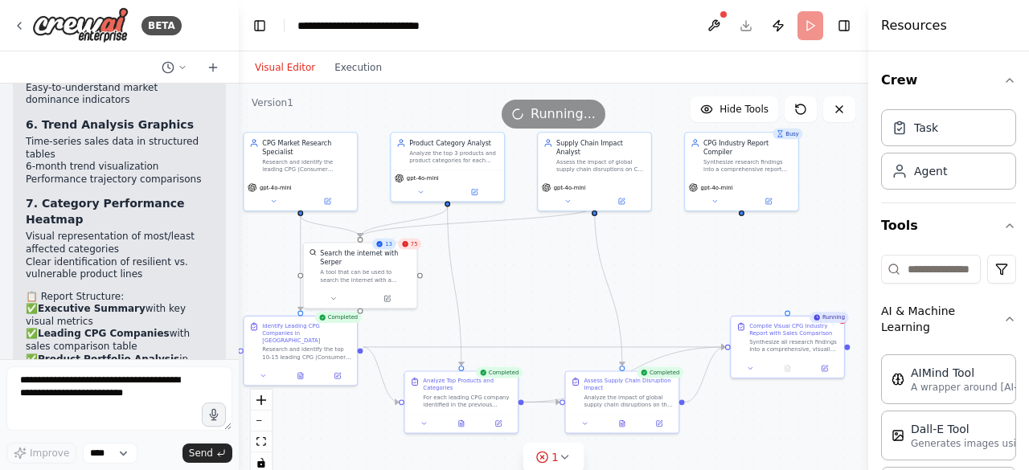
drag, startPoint x: 754, startPoint y: 221, endPoint x: 739, endPoint y: 204, distance: 22.2
click at [739, 204] on div ".deletable-edge-delete-btn { width: 20px; height: 20px; border: 0px solid #ffff…" at bounding box center [553, 285] width 629 height 402
drag, startPoint x: 784, startPoint y: 309, endPoint x: 736, endPoint y: 206, distance: 113.6
click at [736, 206] on div ".deletable-edge-delete-btn { width: 20px; height: 20px; border: 0px solid #ffff…" at bounding box center [553, 285] width 629 height 402
click at [817, 232] on div ".deletable-edge-delete-btn { width: 20px; height: 20px; border: 0px solid #ffff…" at bounding box center [553, 285] width 629 height 402
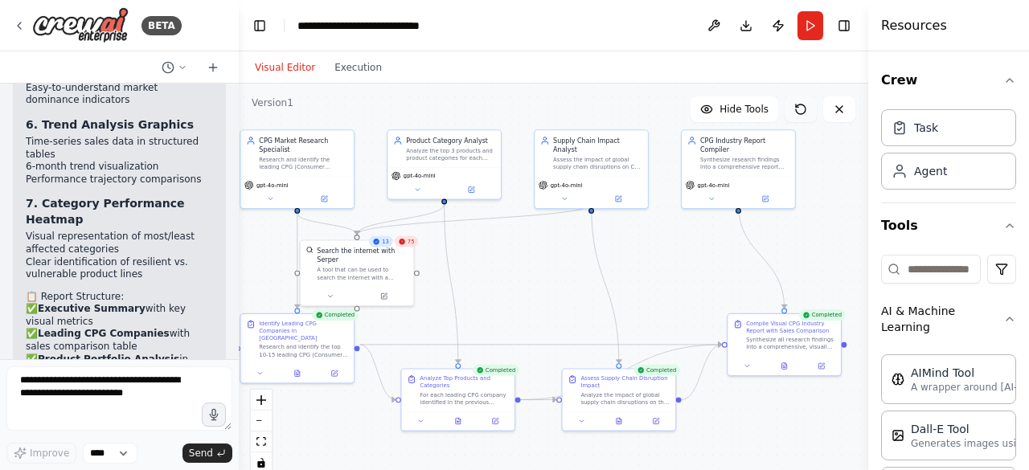
click at [804, 104] on icon at bounding box center [800, 109] width 13 height 13
click at [809, 25] on button "Run" at bounding box center [810, 25] width 26 height 29
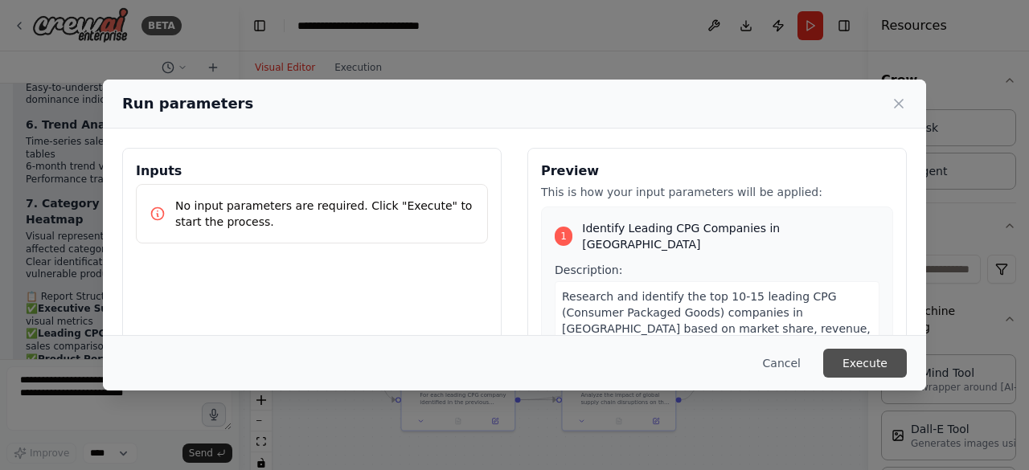
click at [870, 367] on button "Execute" at bounding box center [865, 363] width 84 height 29
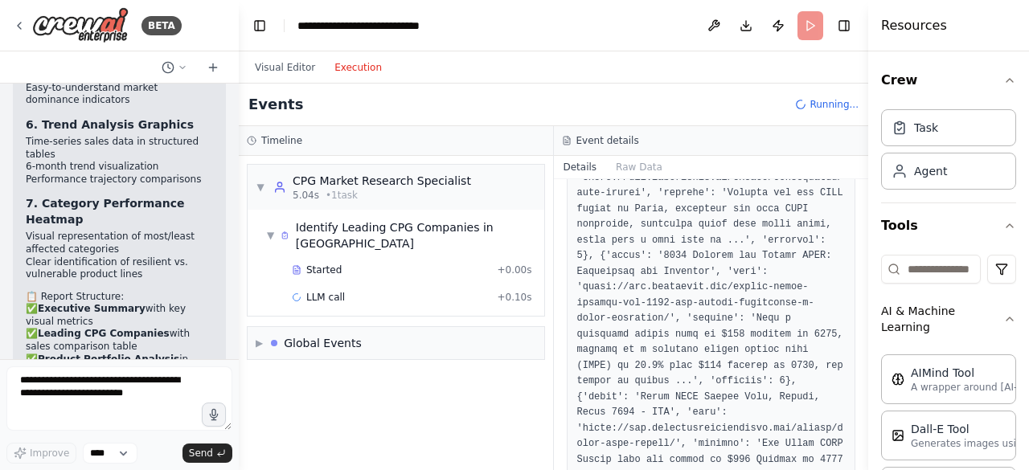
scroll to position [0, 0]
click at [344, 68] on button "Execution" at bounding box center [358, 67] width 67 height 19
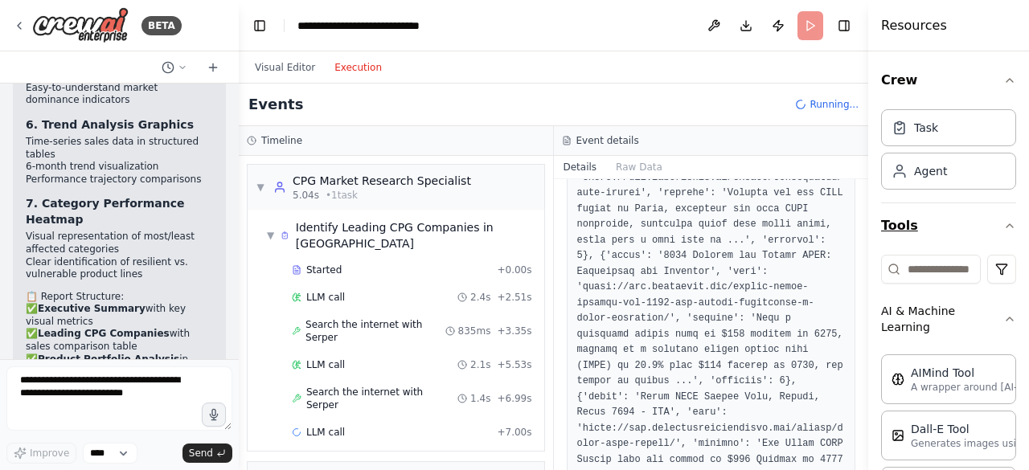
click at [1003, 223] on icon "button" at bounding box center [1009, 225] width 13 height 13
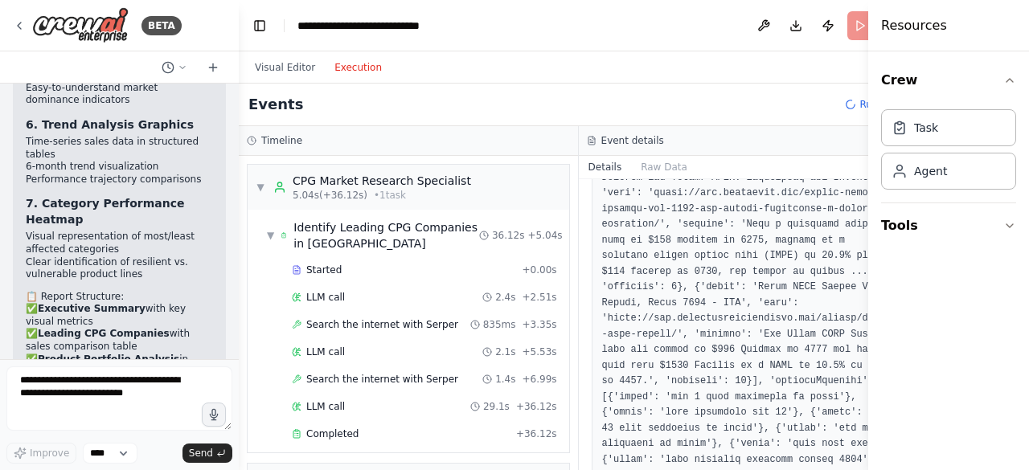
click at [350, 65] on button "Execution" at bounding box center [358, 67] width 67 height 19
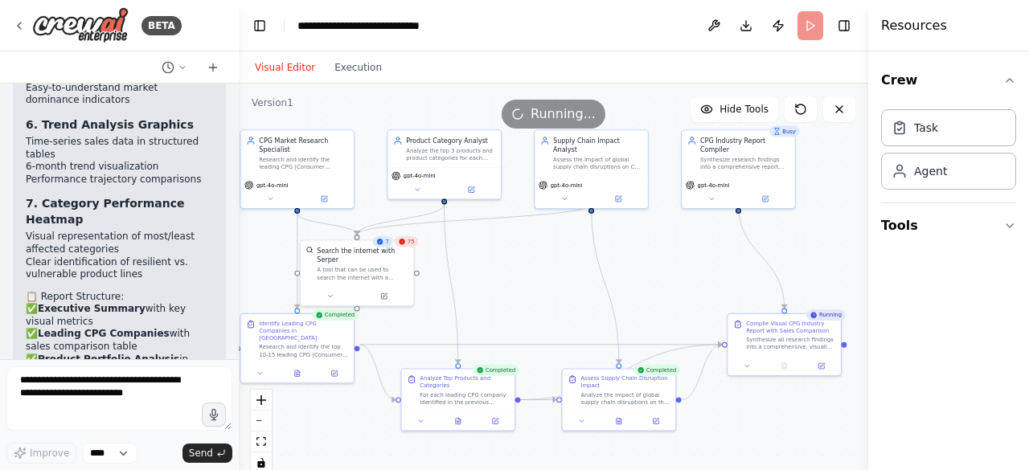
click at [283, 60] on button "Visual Editor" at bounding box center [285, 67] width 80 height 19
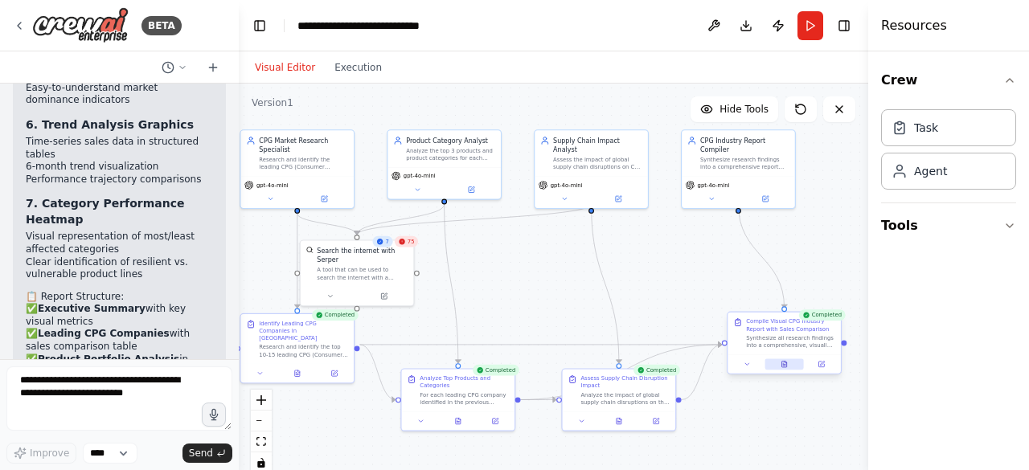
click at [785, 365] on icon at bounding box center [784, 364] width 5 height 6
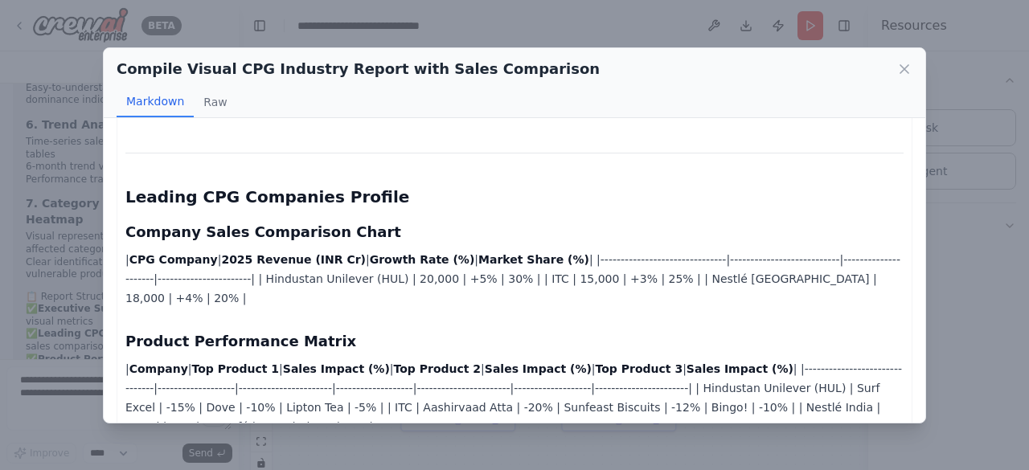
scroll to position [210, 0]
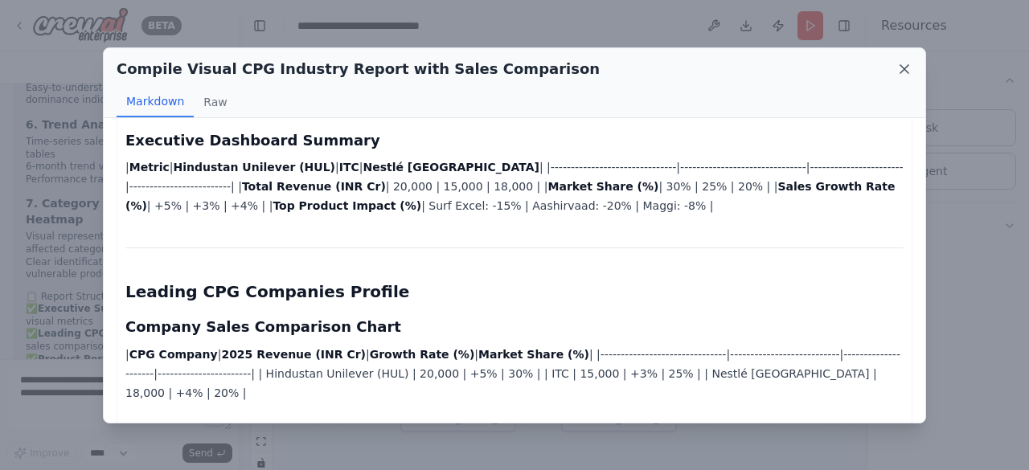
click at [905, 67] on icon at bounding box center [904, 69] width 8 height 8
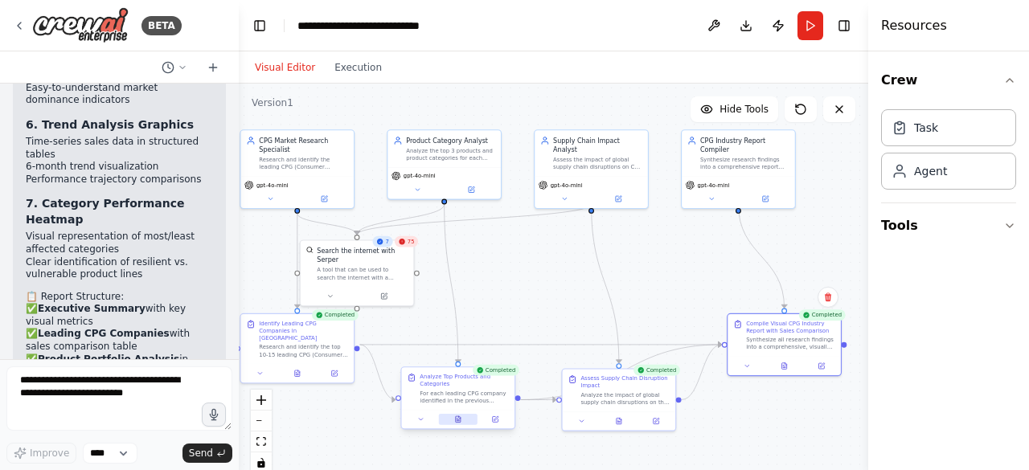
click at [457, 420] on button at bounding box center [458, 419] width 39 height 11
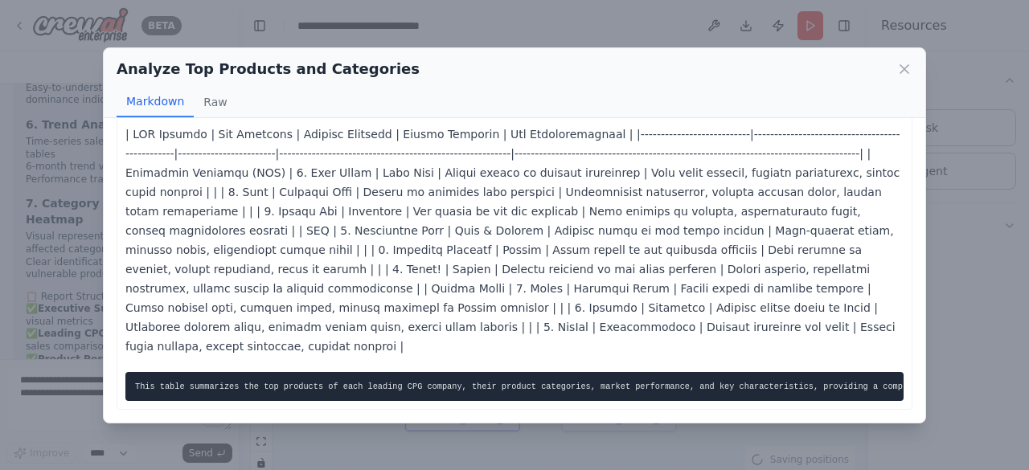
scroll to position [0, 0]
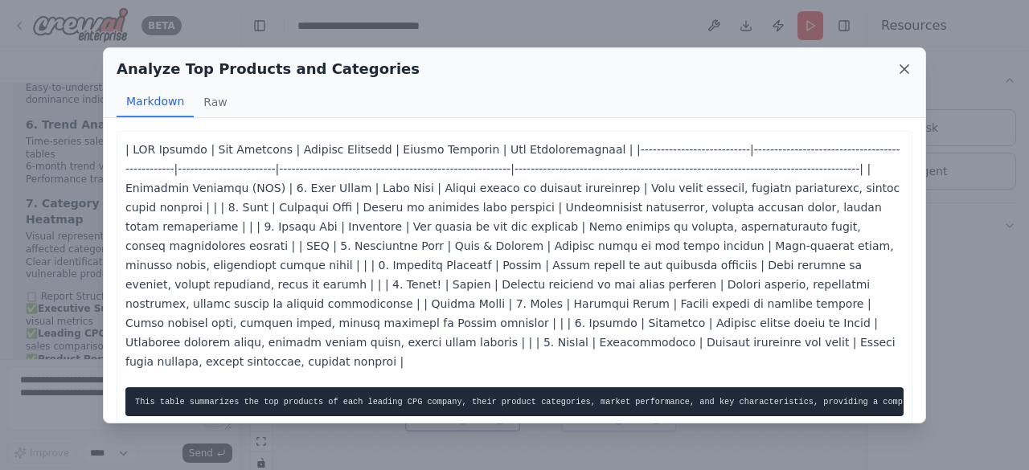
click at [905, 70] on icon at bounding box center [904, 69] width 8 height 8
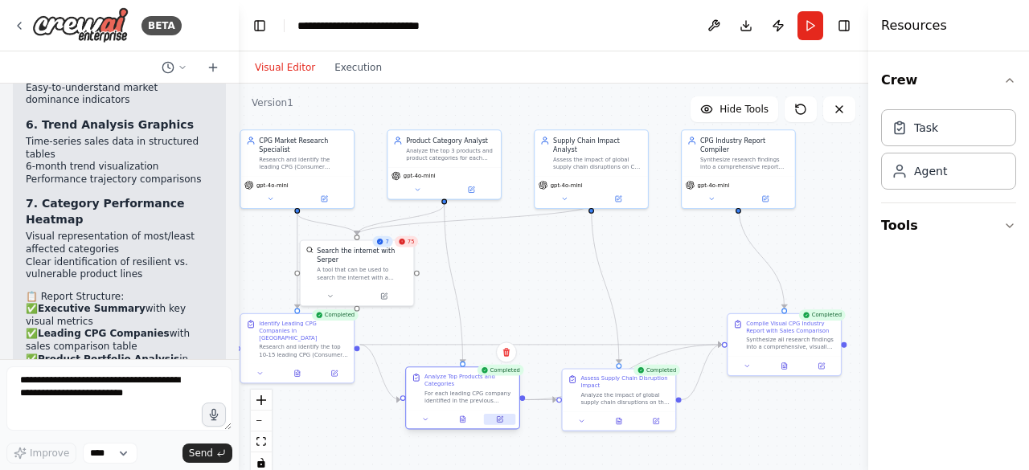
click at [499, 416] on icon at bounding box center [499, 419] width 7 height 7
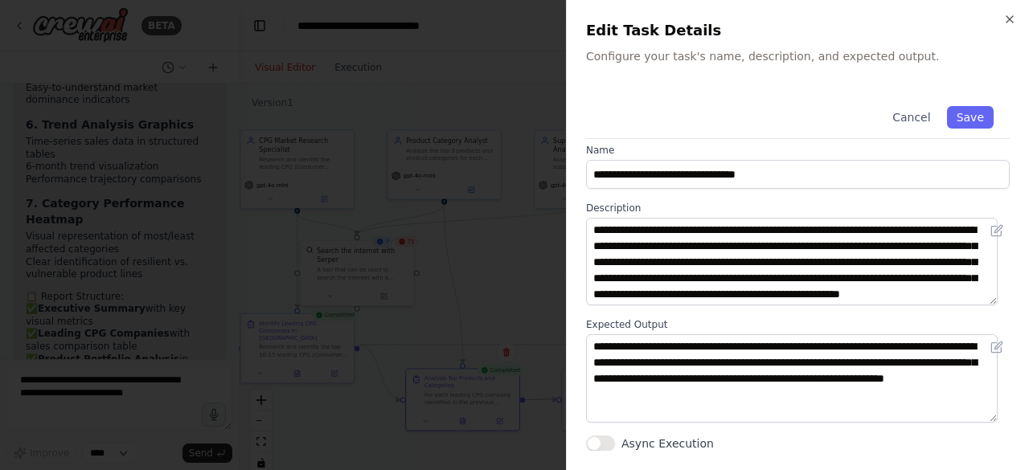
scroll to position [16, 0]
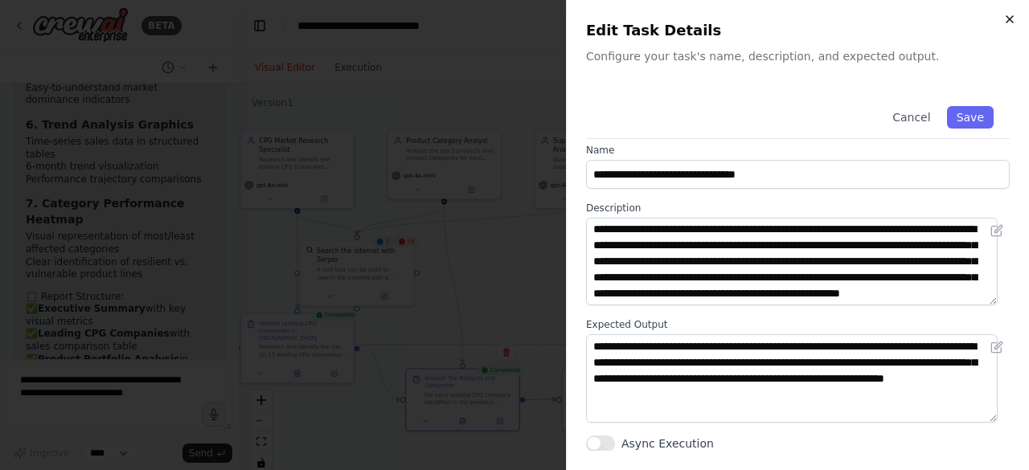
click at [1003, 17] on icon "button" at bounding box center [1009, 19] width 13 height 13
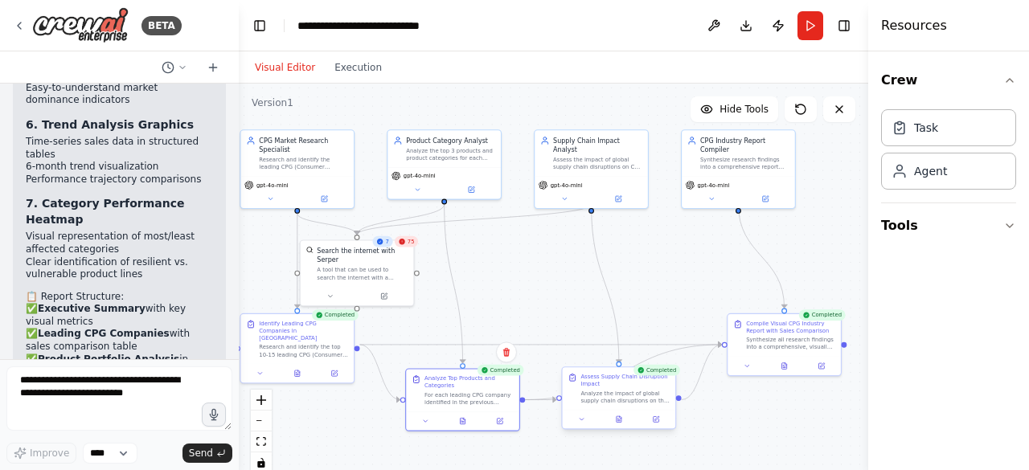
click at [593, 395] on div "Analyze the impact of global supply chain disruptions on the sales of the ident…" at bounding box center [624, 397] width 89 height 14
click at [696, 276] on div ".deletable-edge-delete-btn { width: 20px; height: 20px; border: 0px solid #ffff…" at bounding box center [553, 285] width 629 height 402
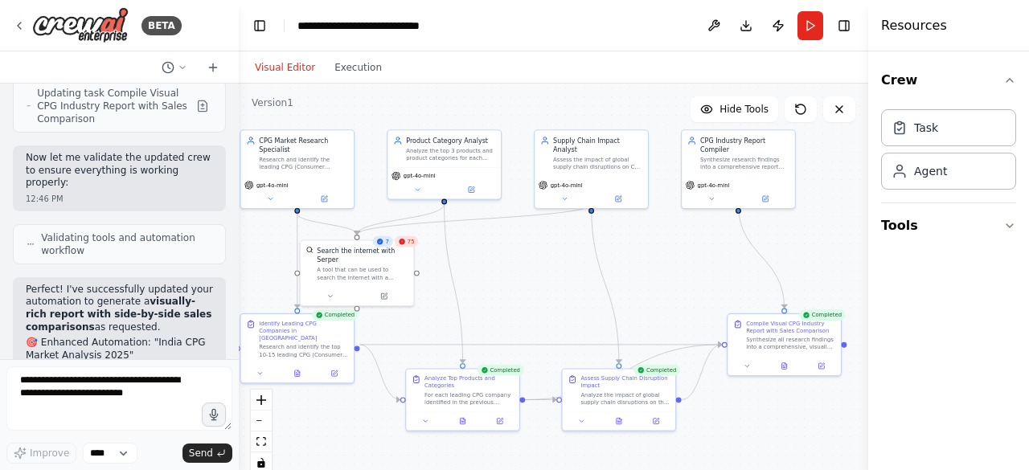
scroll to position [4856, 0]
click at [465, 419] on icon at bounding box center [462, 419] width 5 height 6
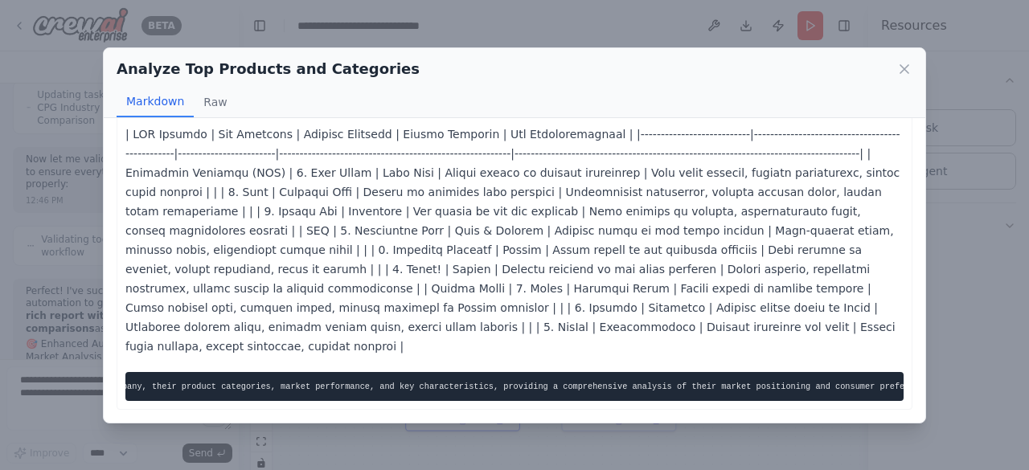
scroll to position [0, 0]
click at [902, 72] on icon at bounding box center [904, 69] width 8 height 8
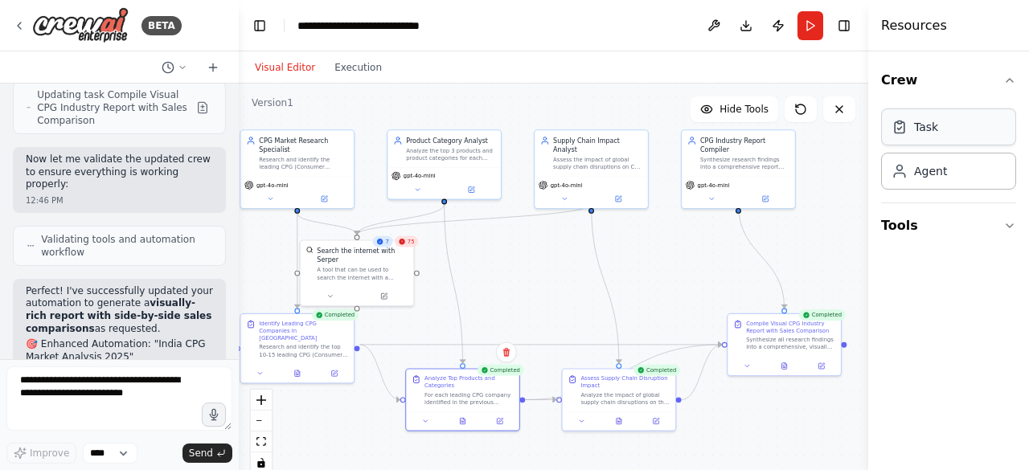
click at [945, 132] on div "Task" at bounding box center [948, 126] width 135 height 37
drag, startPoint x: 752, startPoint y: 284, endPoint x: 674, endPoint y: 255, distance: 83.9
click at [674, 255] on div "Task description" at bounding box center [671, 257] width 89 height 7
click at [708, 224] on icon at bounding box center [708, 223] width 6 height 9
click at [672, 219] on button "Confirm" at bounding box center [662, 223] width 57 height 19
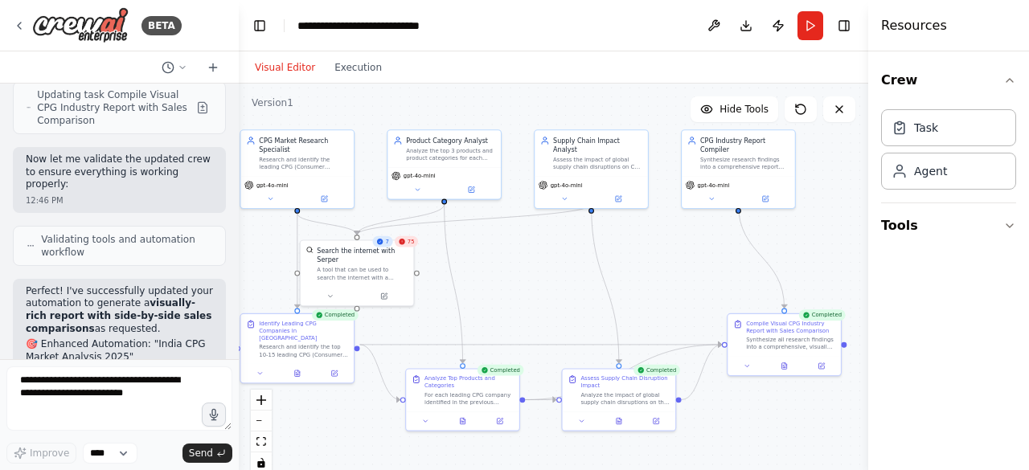
click at [350, 440] on div ".deletable-edge-delete-btn { width: 20px; height: 20px; border: 0px solid #ffff…" at bounding box center [553, 285] width 629 height 402
click at [428, 419] on icon at bounding box center [426, 420] width 4 height 2
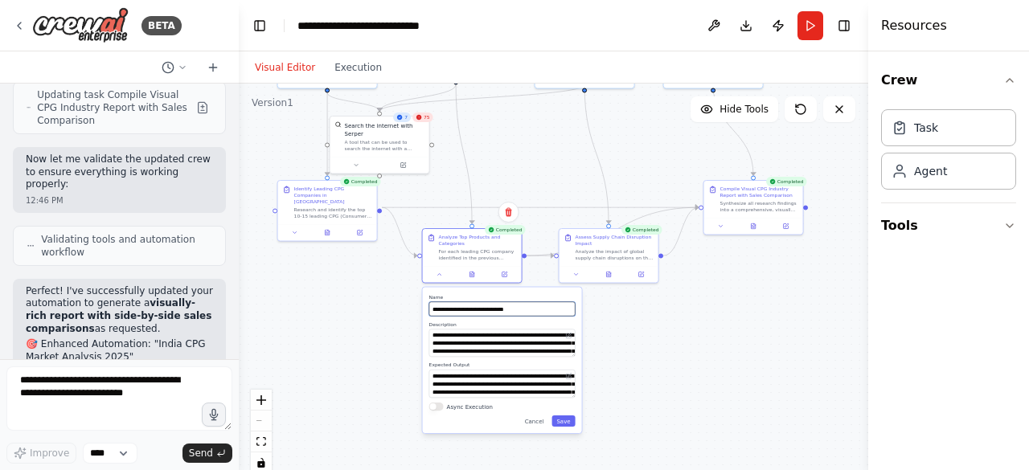
drag, startPoint x: 538, startPoint y: 309, endPoint x: 542, endPoint y: 166, distance: 143.1
click at [542, 166] on div ".deletable-edge-delete-btn { width: 20px; height: 20px; border: 0px solid #ffff…" at bounding box center [553, 285] width 629 height 402
click at [505, 385] on textarea "**********" at bounding box center [502, 384] width 146 height 28
click at [440, 406] on button "Async Execution" at bounding box center [436, 407] width 14 height 8
click at [564, 422] on button "Save" at bounding box center [562, 421] width 23 height 11
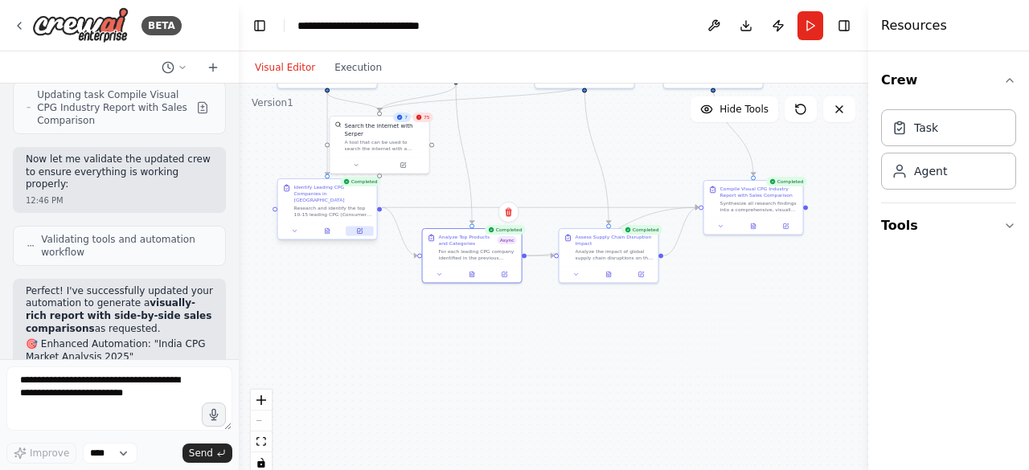
click at [362, 229] on icon at bounding box center [359, 231] width 5 height 5
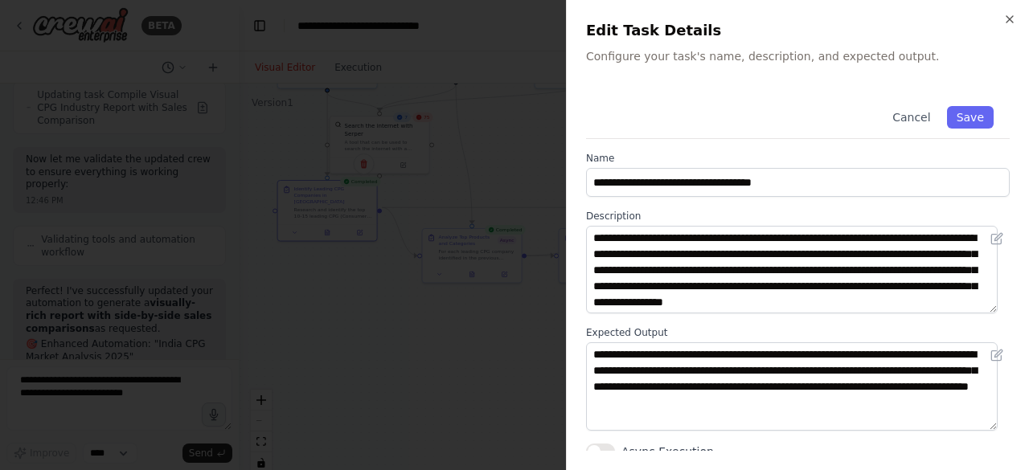
scroll to position [8, 0]
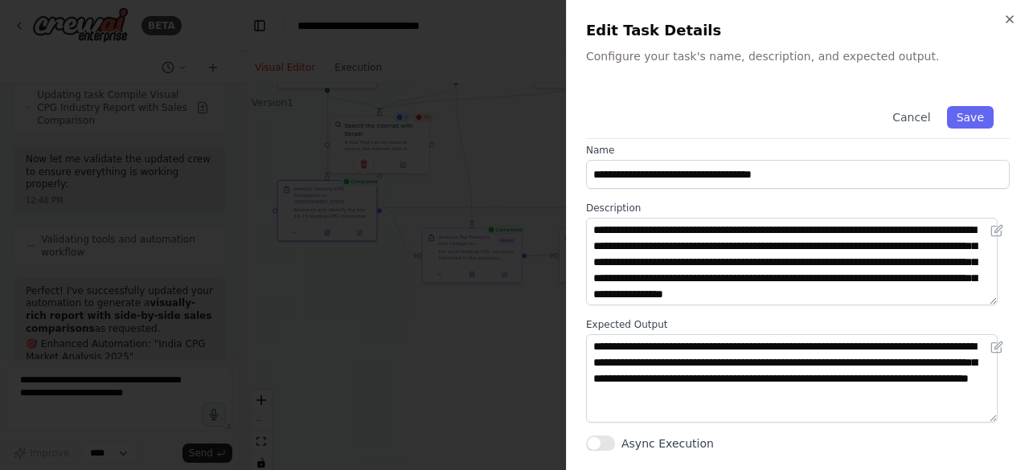
click at [608, 438] on button "Async Execution" at bounding box center [600, 444] width 29 height 16
click at [957, 120] on button "Save" at bounding box center [970, 117] width 47 height 23
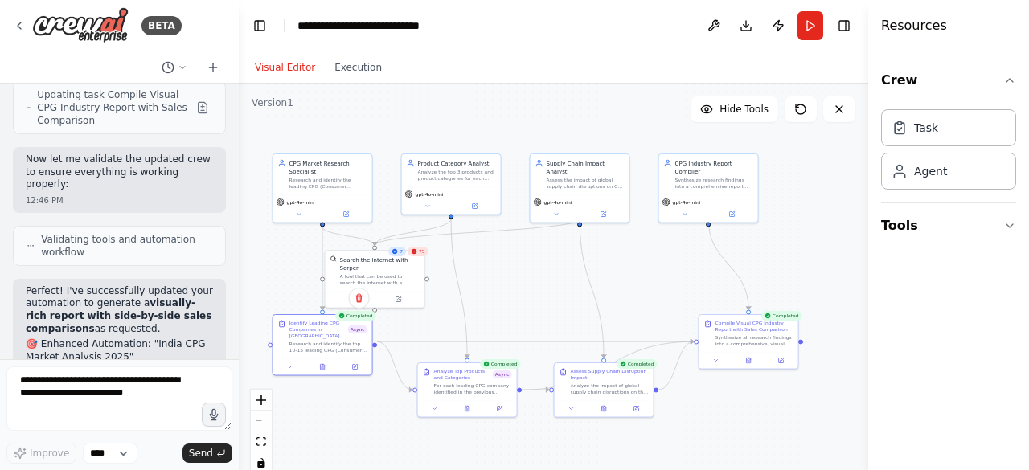
drag, startPoint x: 544, startPoint y: 154, endPoint x: 539, endPoint y: 288, distance: 134.3
click at [539, 288] on div ".deletable-edge-delete-btn { width: 20px; height: 20px; border: 0px solid #ffff…" at bounding box center [553, 285] width 629 height 402
click at [400, 293] on button at bounding box center [402, 298] width 46 height 10
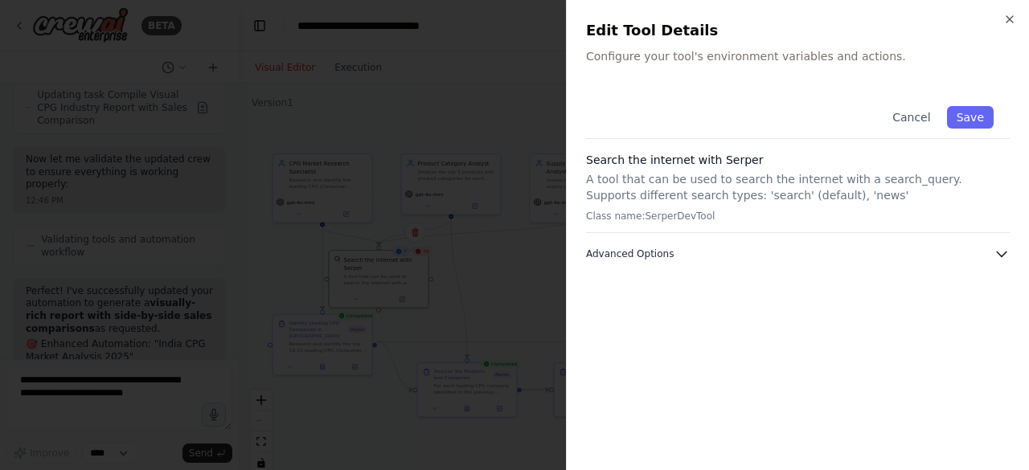
click at [1005, 252] on icon "button" at bounding box center [1002, 254] width 10 height 5
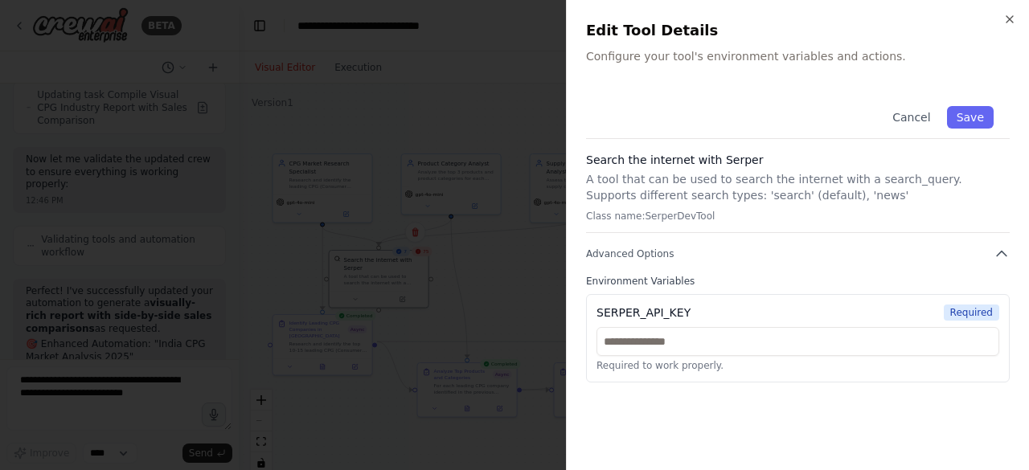
click at [1016, 17] on div "Close Edit Tool Details Configure your tool's environment variables and actions…" at bounding box center [797, 235] width 463 height 470
click at [1008, 19] on icon "button" at bounding box center [1009, 19] width 13 height 13
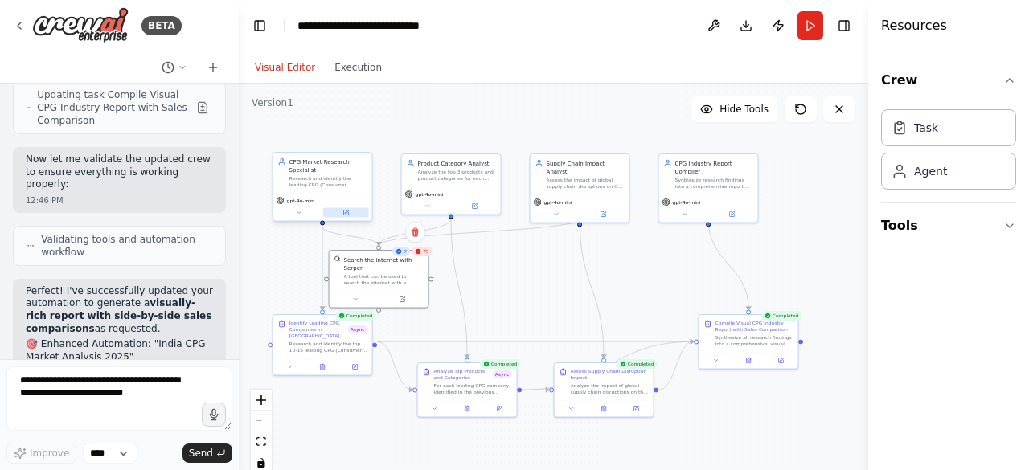
click at [348, 213] on icon at bounding box center [345, 213] width 5 height 5
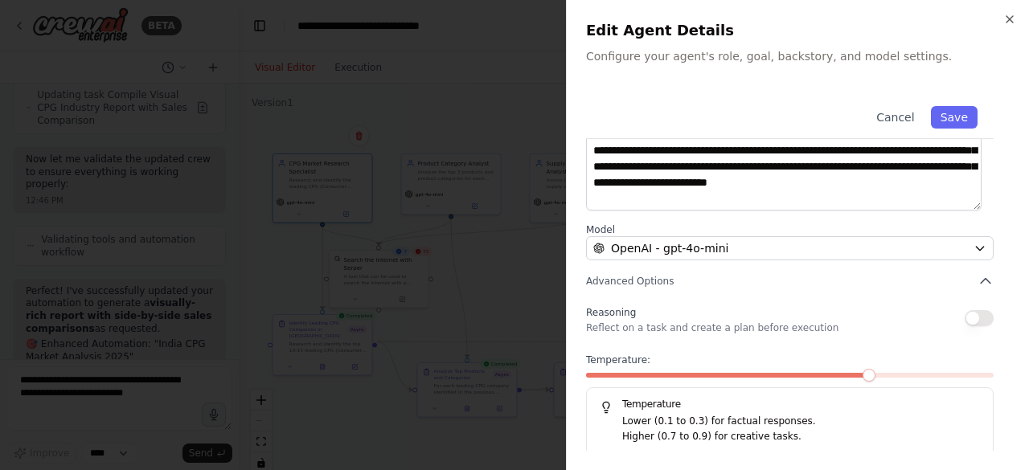
scroll to position [253, 0]
click at [972, 311] on button "button" at bounding box center [978, 317] width 29 height 16
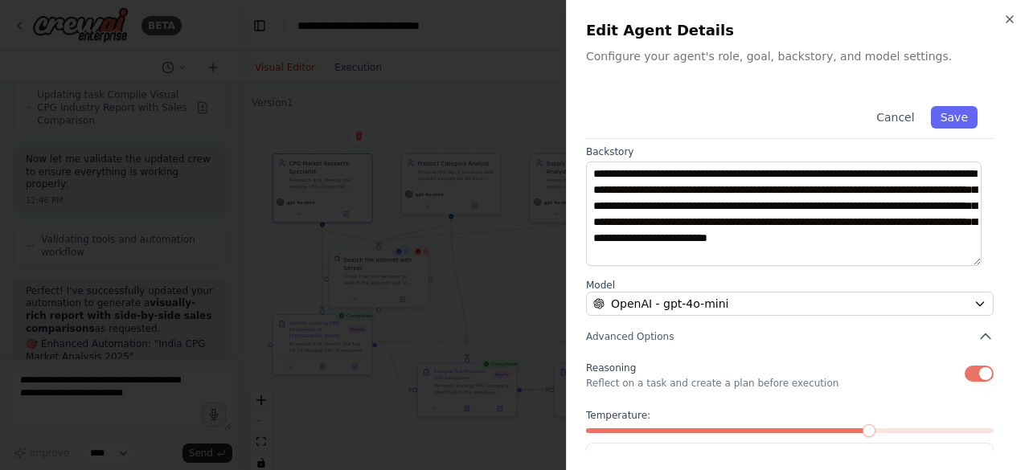
scroll to position [256, 0]
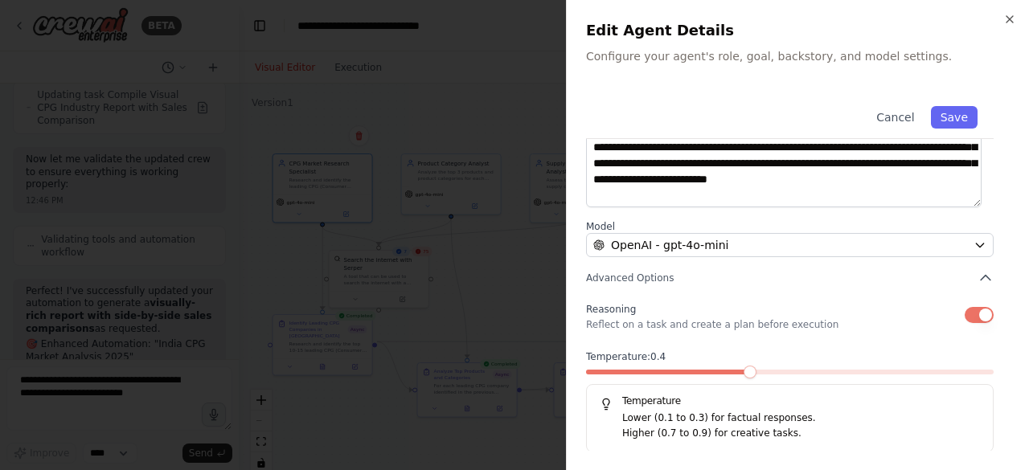
click at [749, 370] on span at bounding box center [667, 372] width 163 height 5
click at [947, 118] on button "Save" at bounding box center [954, 117] width 47 height 23
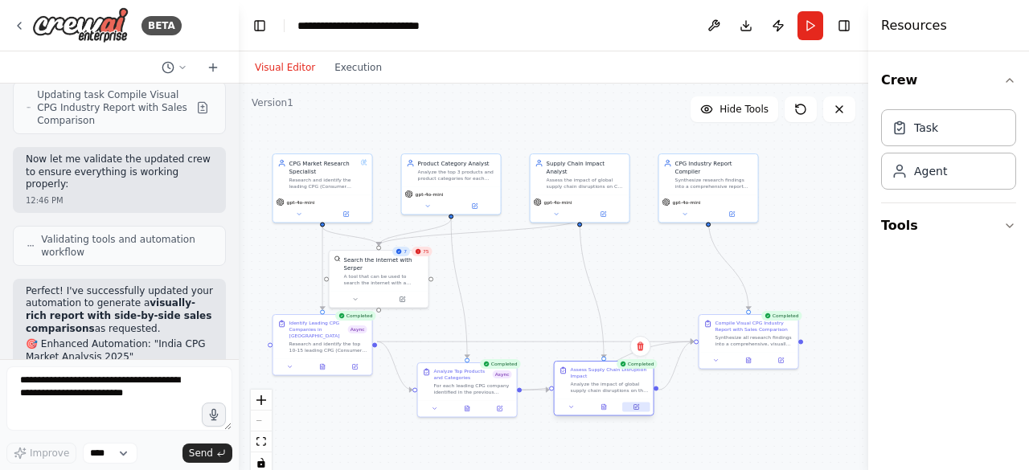
click at [639, 406] on icon at bounding box center [636, 407] width 6 height 6
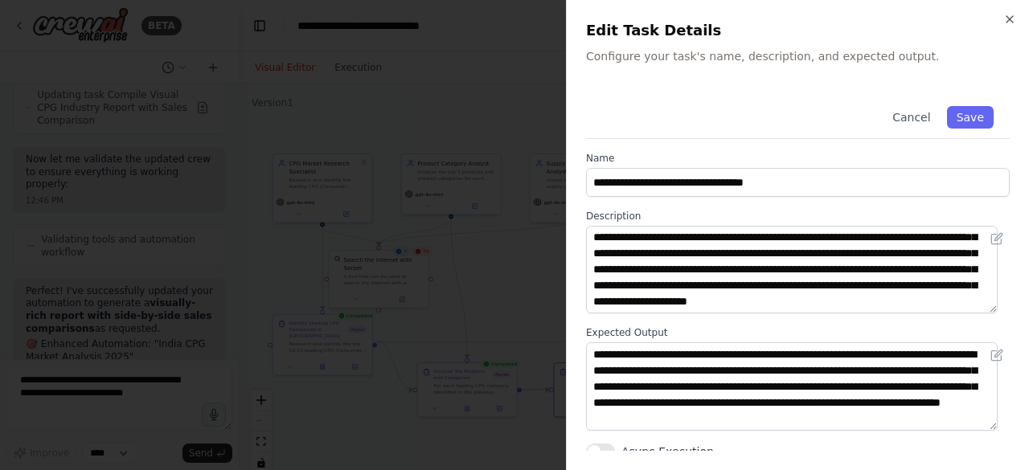
scroll to position [8, 0]
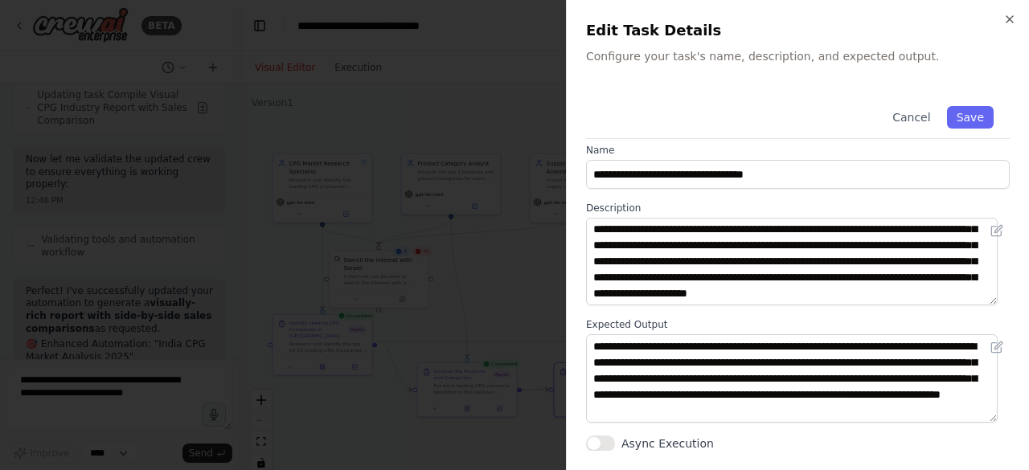
click at [609, 441] on button "Async Execution" at bounding box center [600, 444] width 29 height 16
click at [964, 113] on button "Save" at bounding box center [970, 117] width 47 height 23
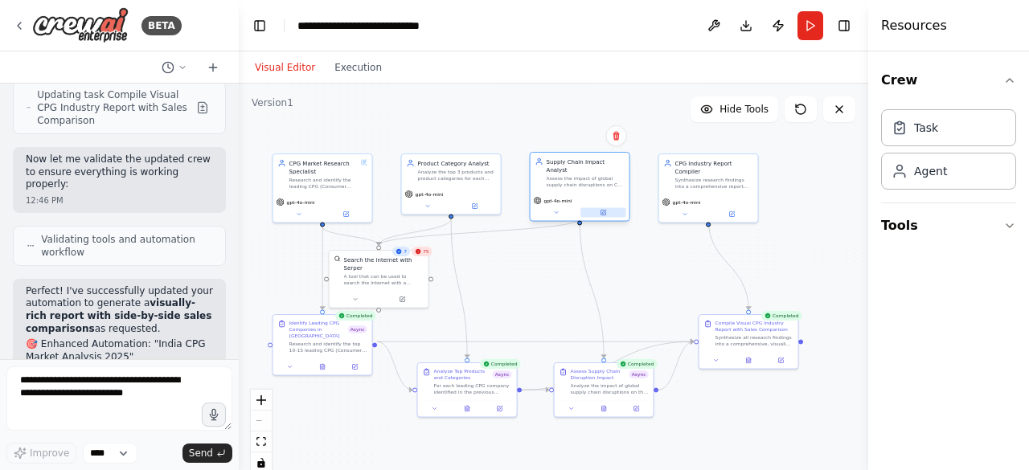
click at [604, 210] on icon at bounding box center [603, 213] width 6 height 6
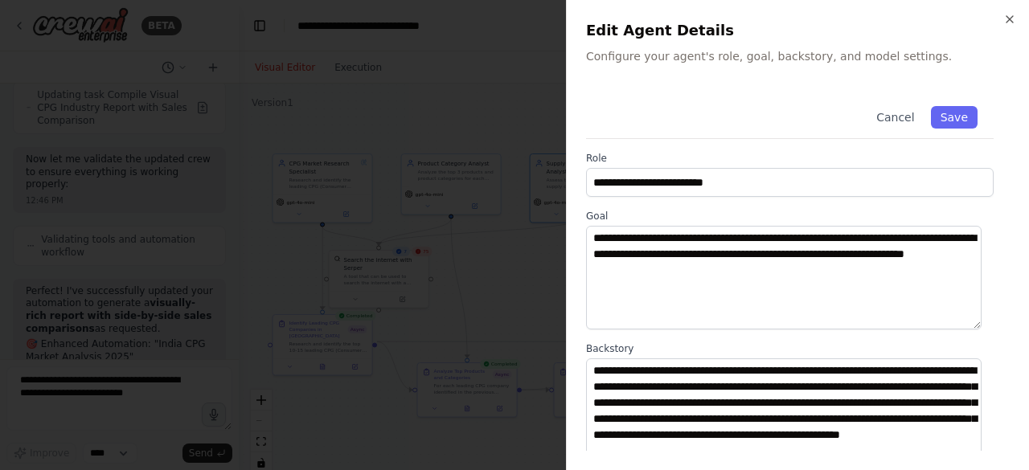
scroll to position [256, 0]
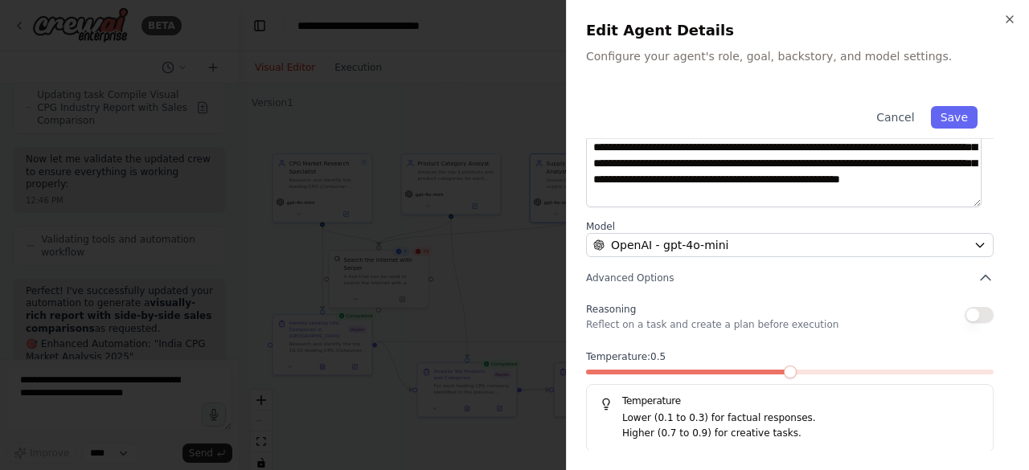
click at [782, 371] on span at bounding box center [688, 372] width 204 height 5
click at [969, 316] on button "button" at bounding box center [978, 315] width 29 height 16
click at [944, 108] on button "Save" at bounding box center [954, 117] width 47 height 23
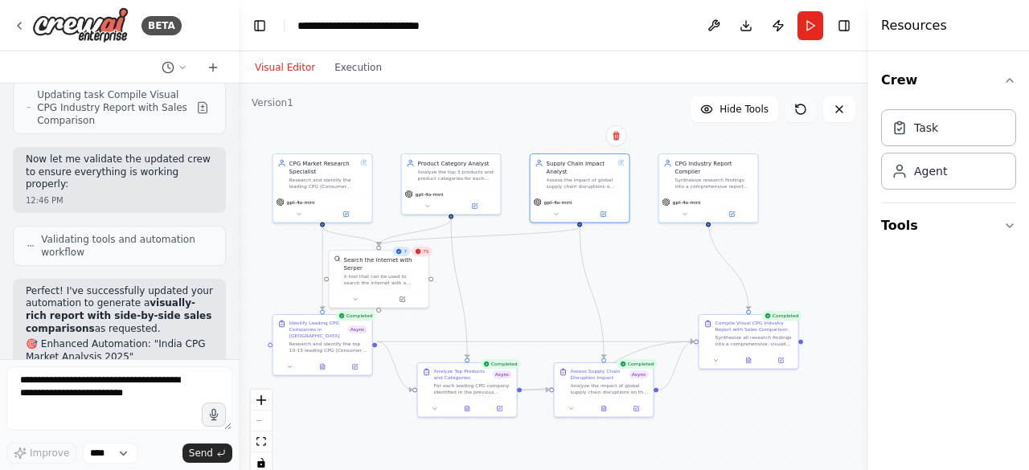
click at [800, 108] on icon at bounding box center [800, 109] width 13 height 13
click at [812, 23] on button "Run" at bounding box center [810, 25] width 26 height 29
